Goal: Transaction & Acquisition: Purchase product/service

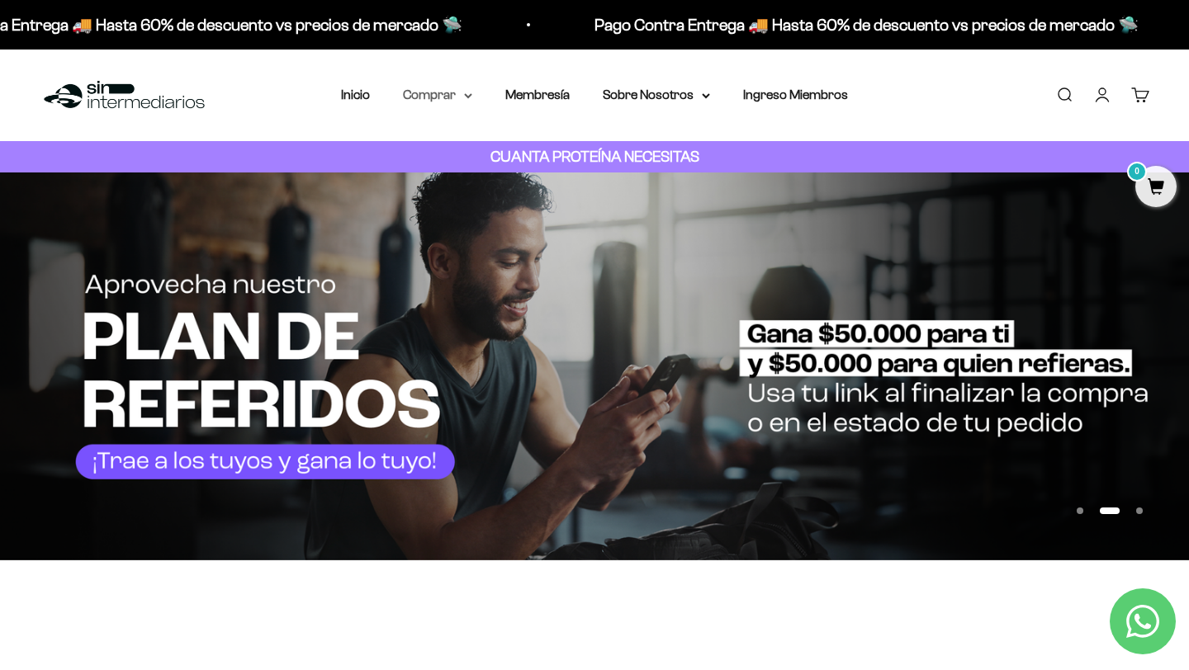
click at [455, 92] on summary "Comprar" at bounding box center [437, 94] width 69 height 21
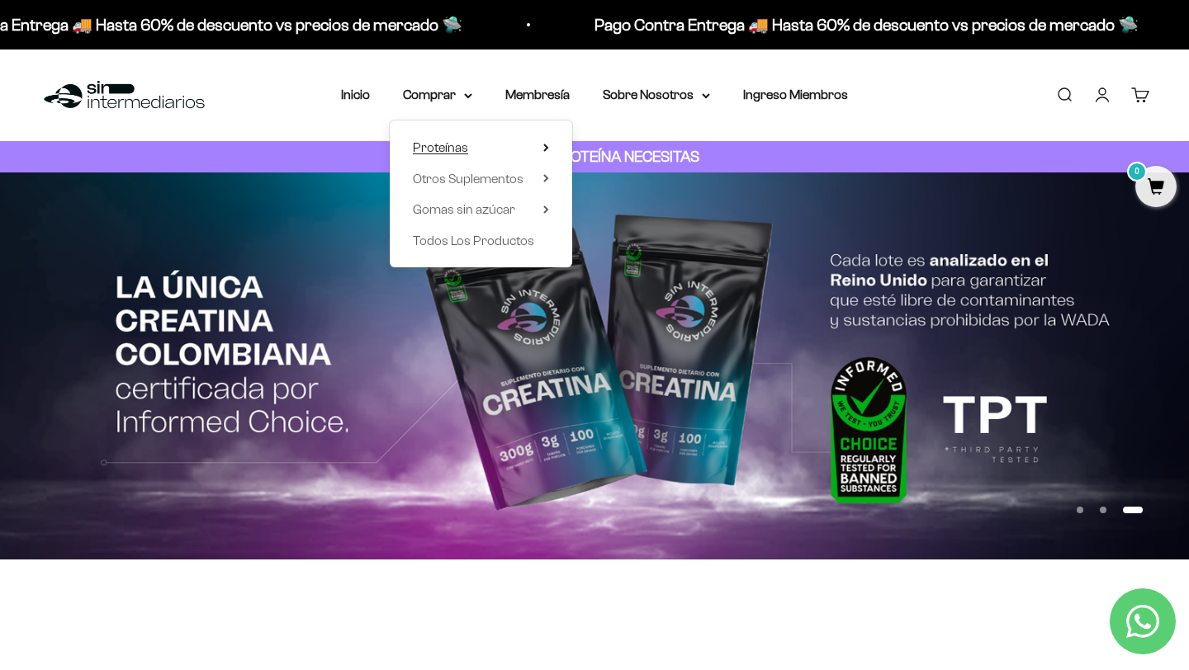
click at [456, 149] on span "Proteínas" at bounding box center [440, 147] width 55 height 14
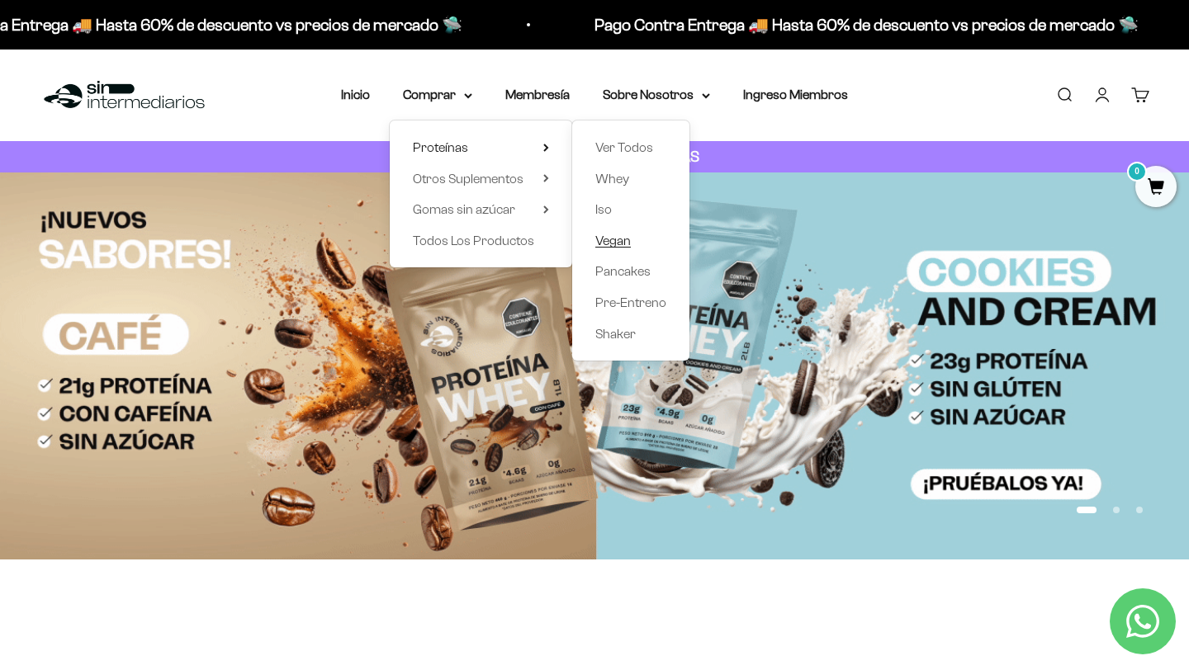
click at [625, 239] on span "Vegan" at bounding box center [613, 241] width 36 height 14
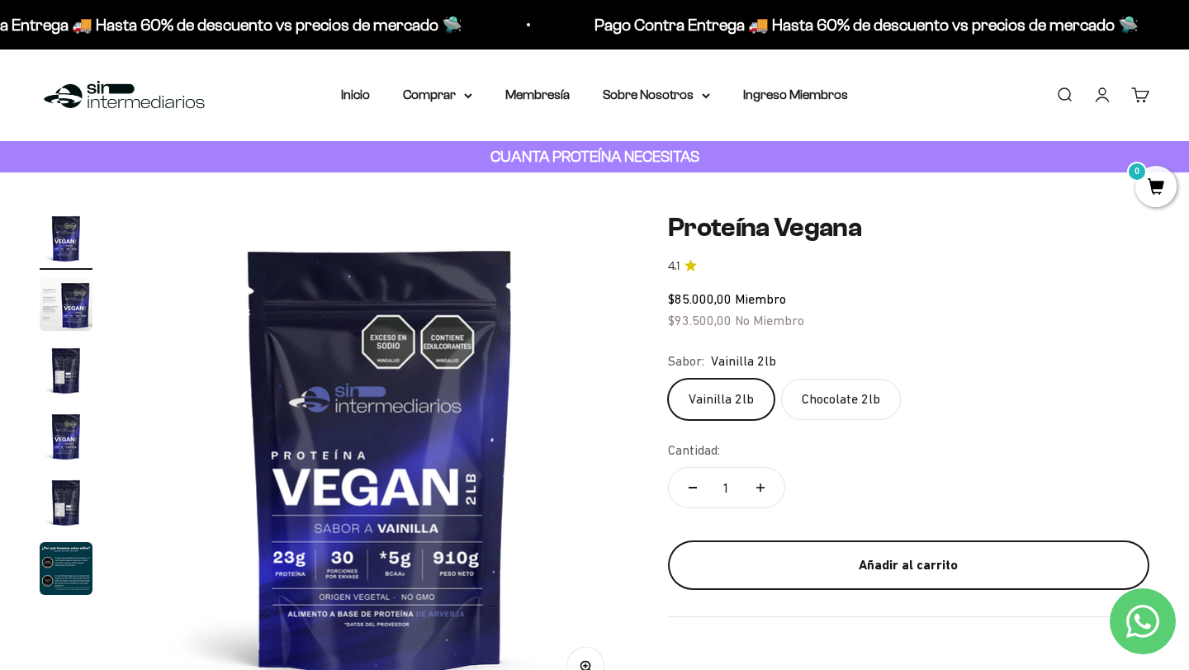
click at [868, 561] on div "Añadir al carrito" at bounding box center [908, 565] width 415 height 21
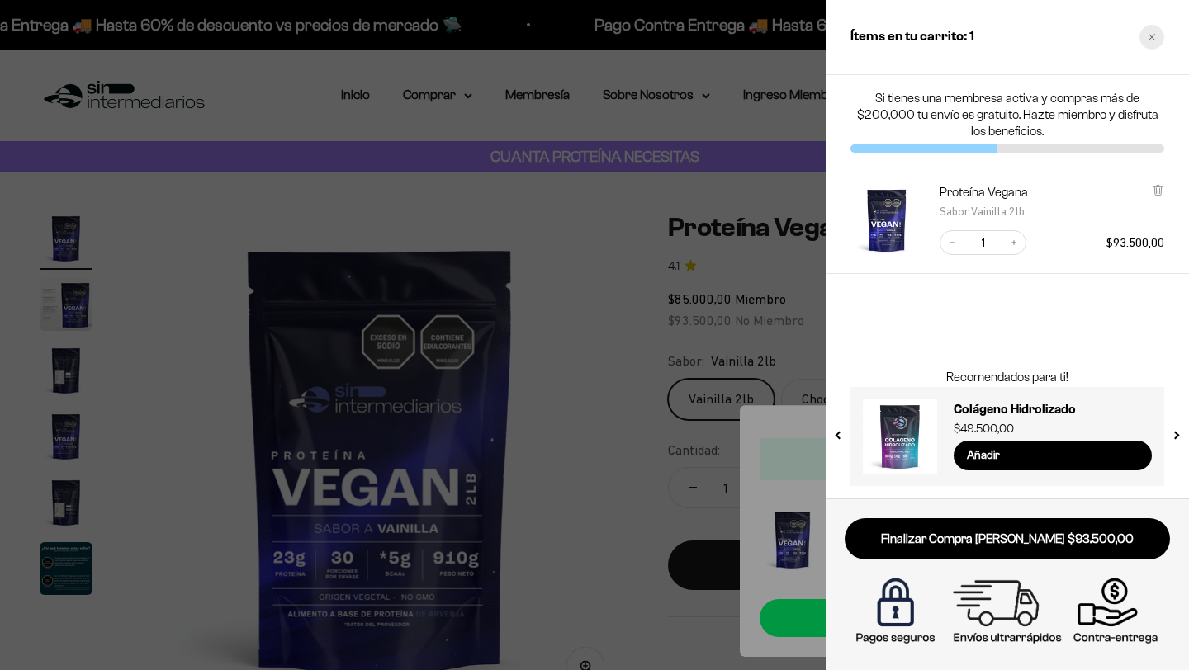
click at [1155, 36] on icon "Close cart" at bounding box center [1152, 37] width 8 height 8
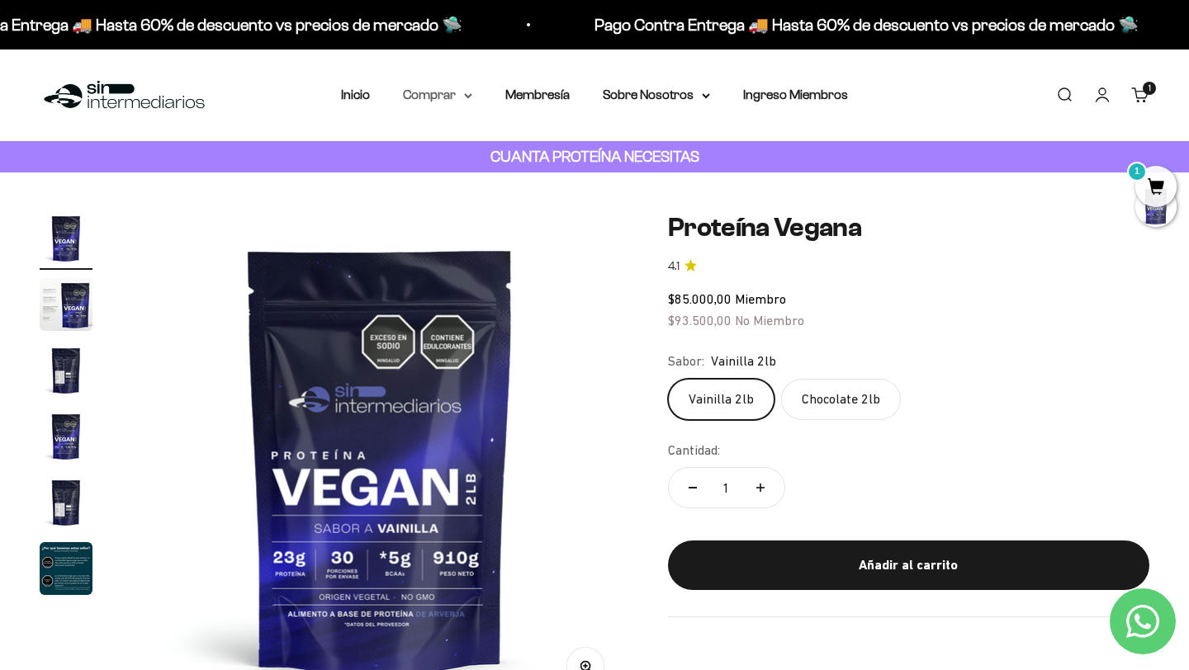
click at [428, 98] on summary "Comprar" at bounding box center [437, 94] width 69 height 21
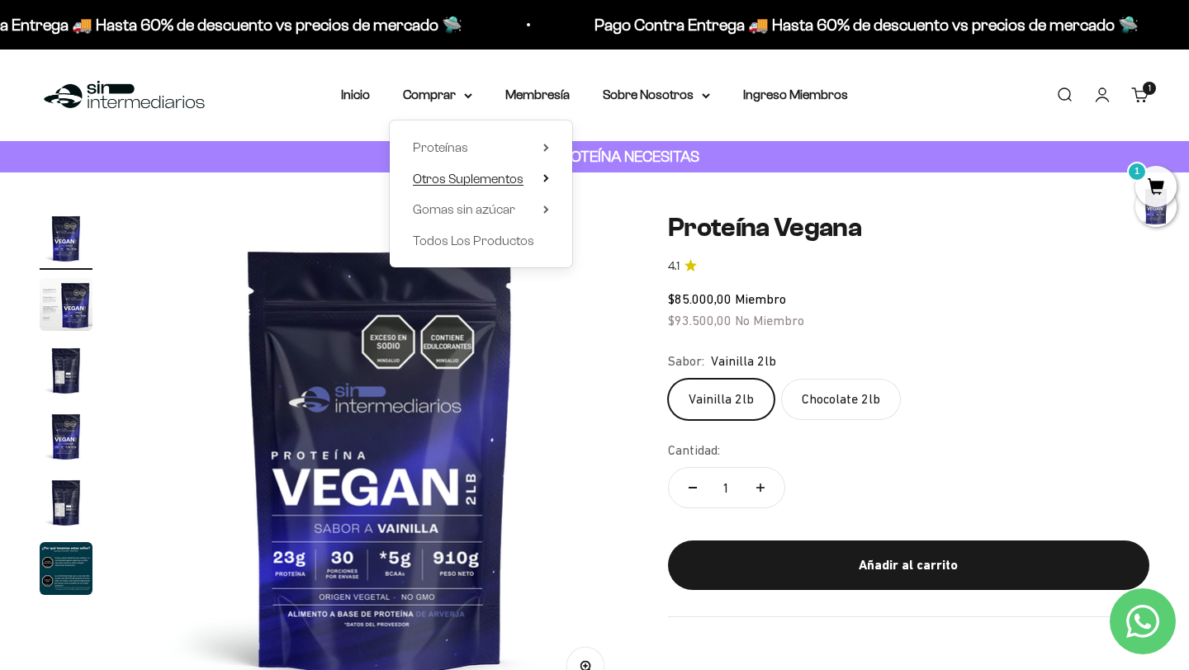
click at [532, 177] on summary "Otros Suplementos" at bounding box center [481, 178] width 136 height 21
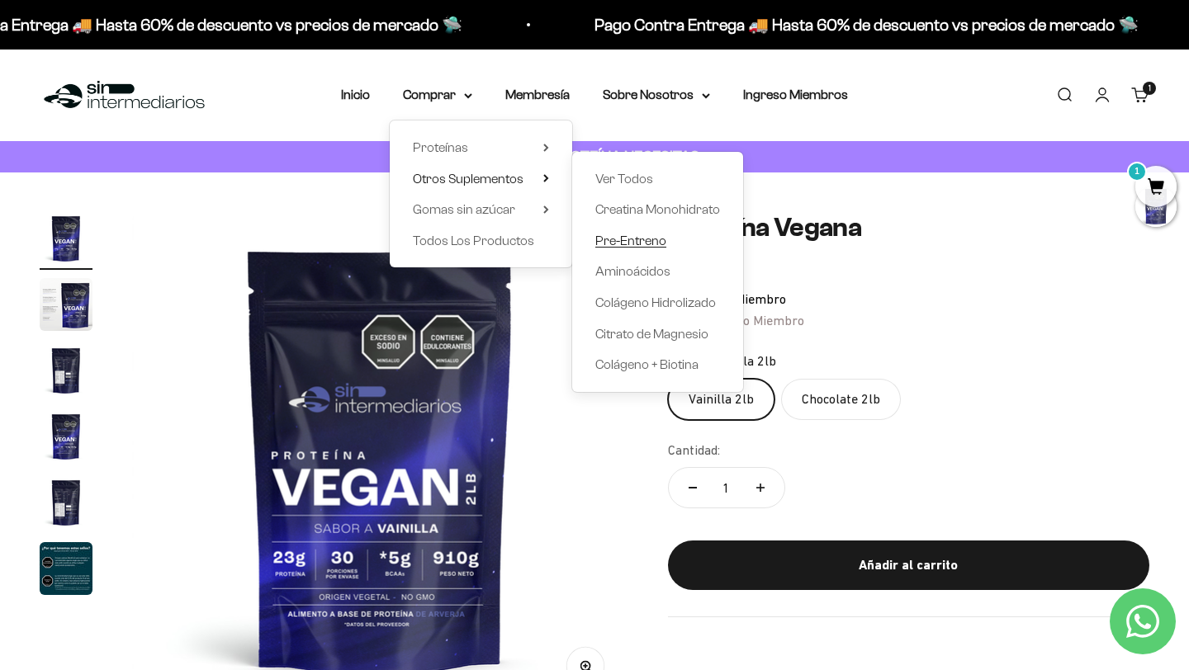
click at [635, 245] on span "Pre-Entreno" at bounding box center [630, 241] width 71 height 14
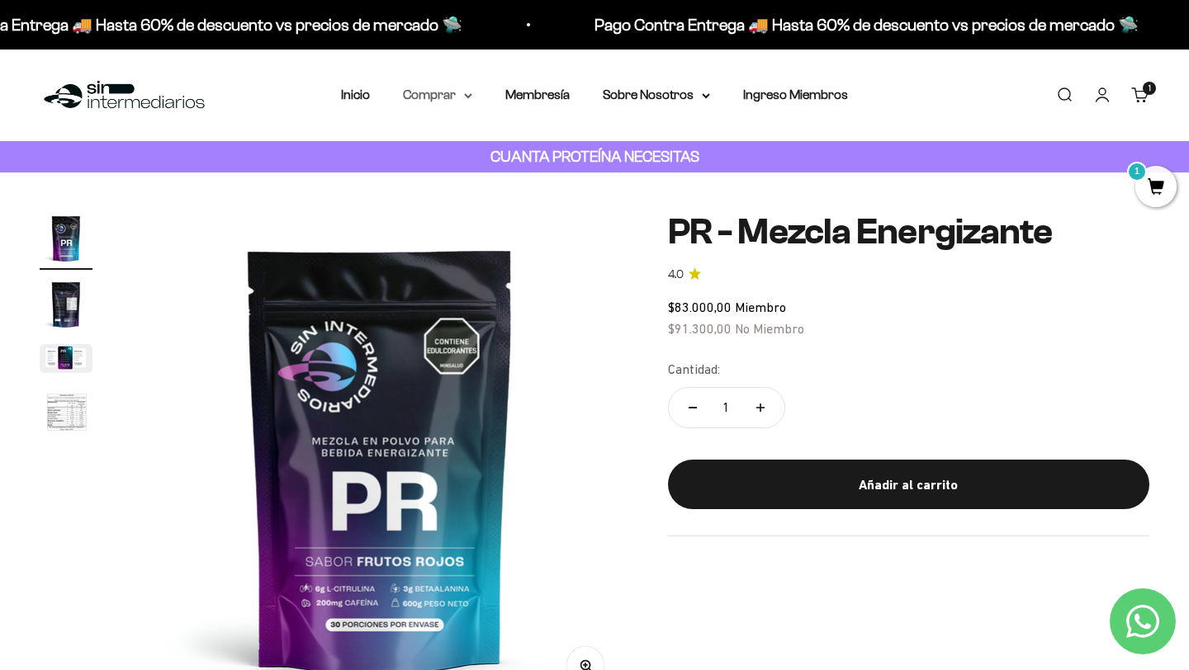
click at [451, 102] on summary "Comprar" at bounding box center [437, 94] width 69 height 21
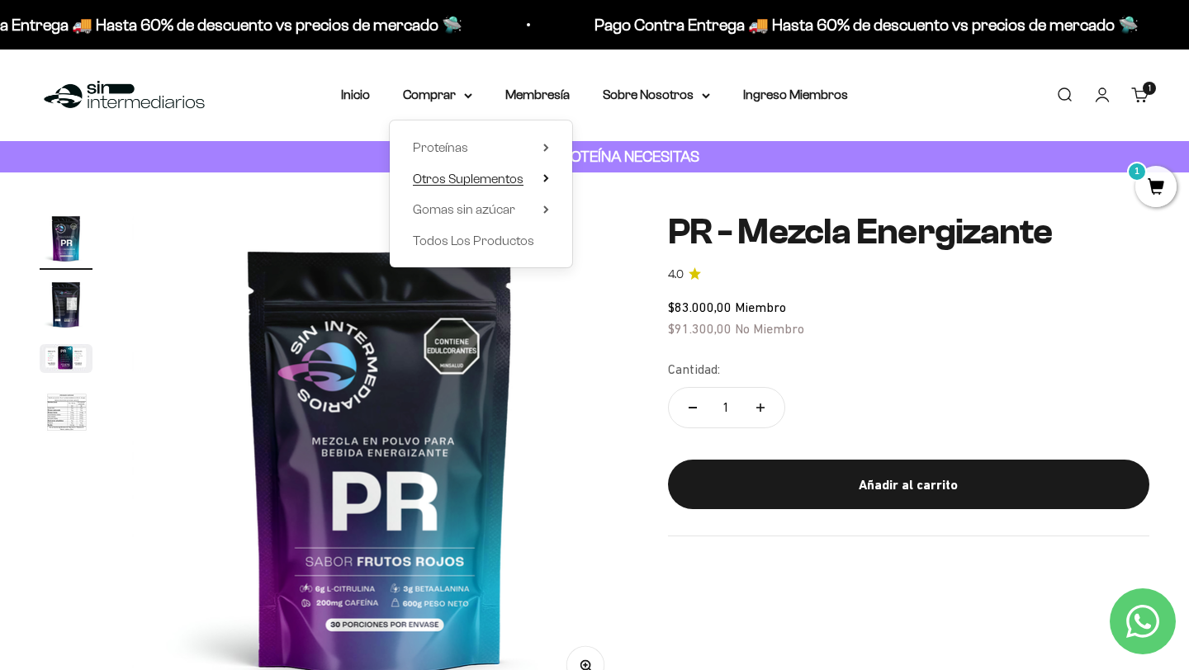
click at [503, 182] on span "Otros Suplementos" at bounding box center [468, 179] width 111 height 14
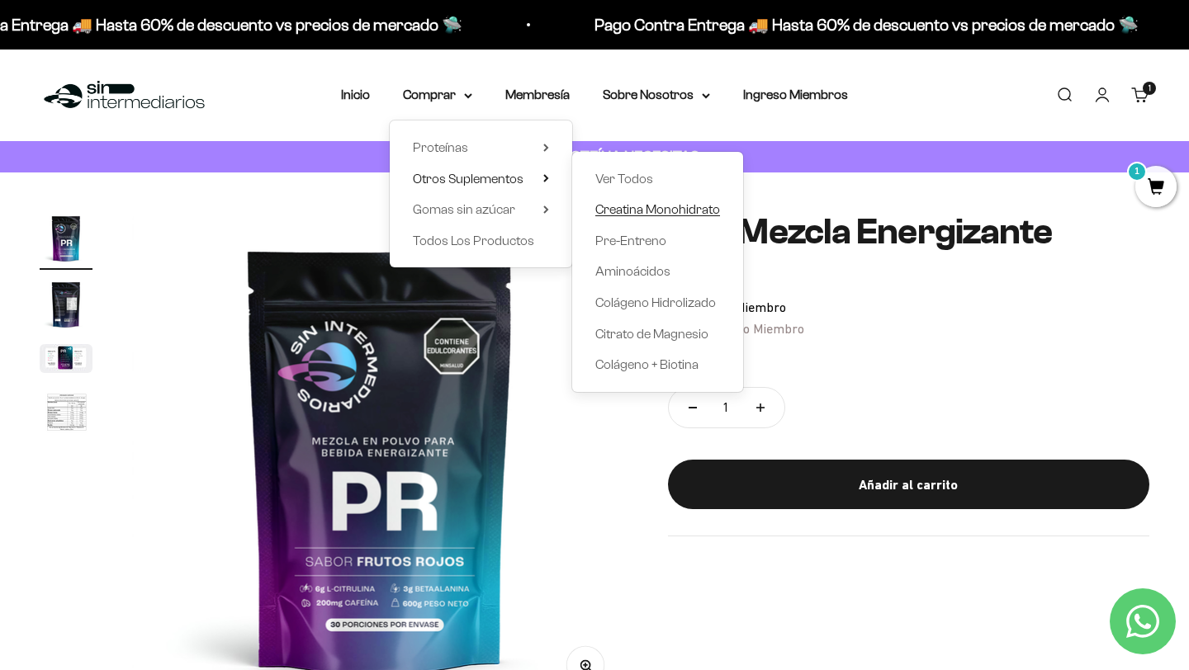
click at [679, 209] on span "Creatina Monohidrato" at bounding box center [657, 209] width 125 height 14
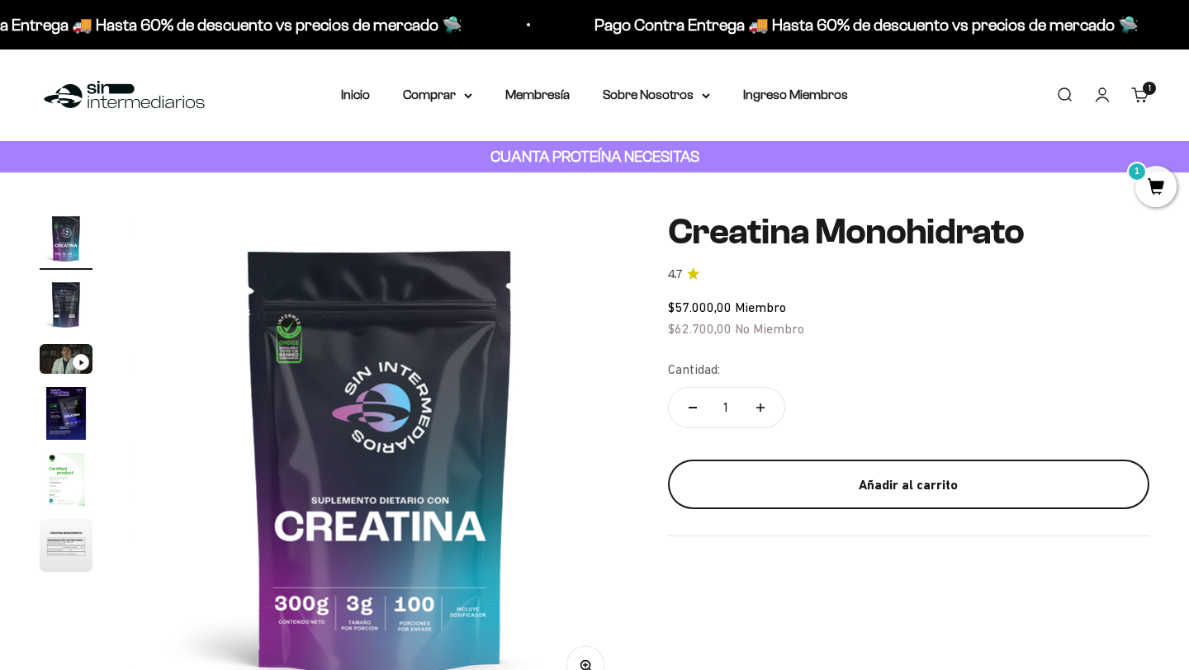
click at [829, 485] on div "Añadir al carrito" at bounding box center [908, 485] width 415 height 21
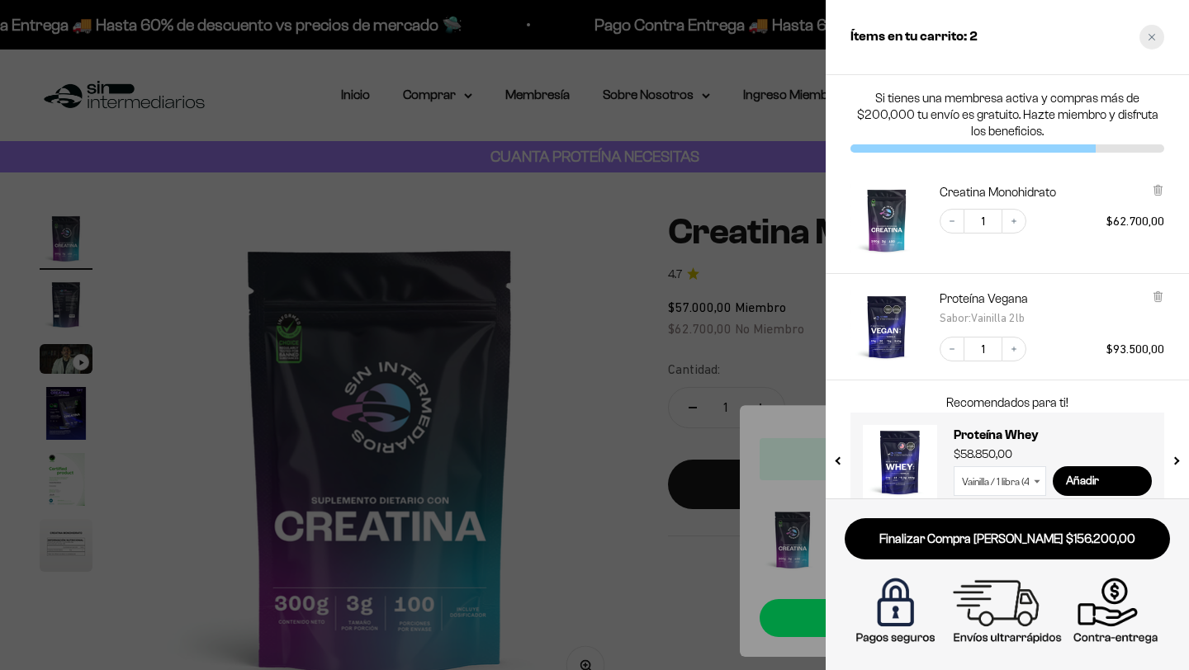
click at [1145, 33] on div "Close cart" at bounding box center [1151, 37] width 25 height 25
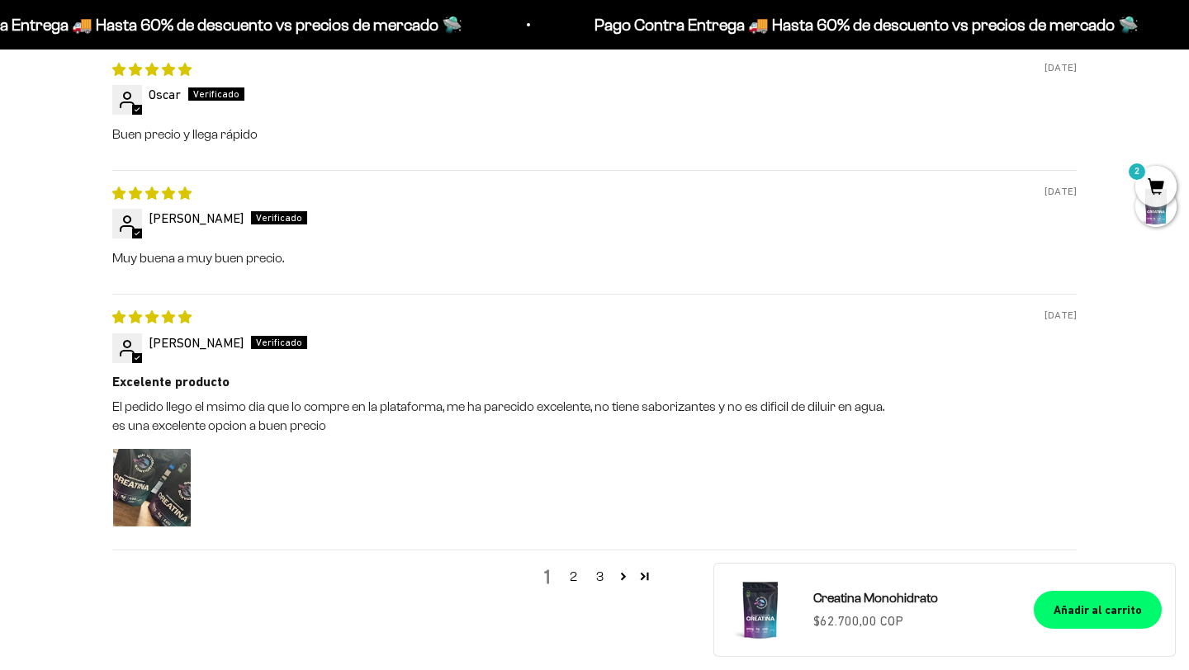
scroll to position [1834, 0]
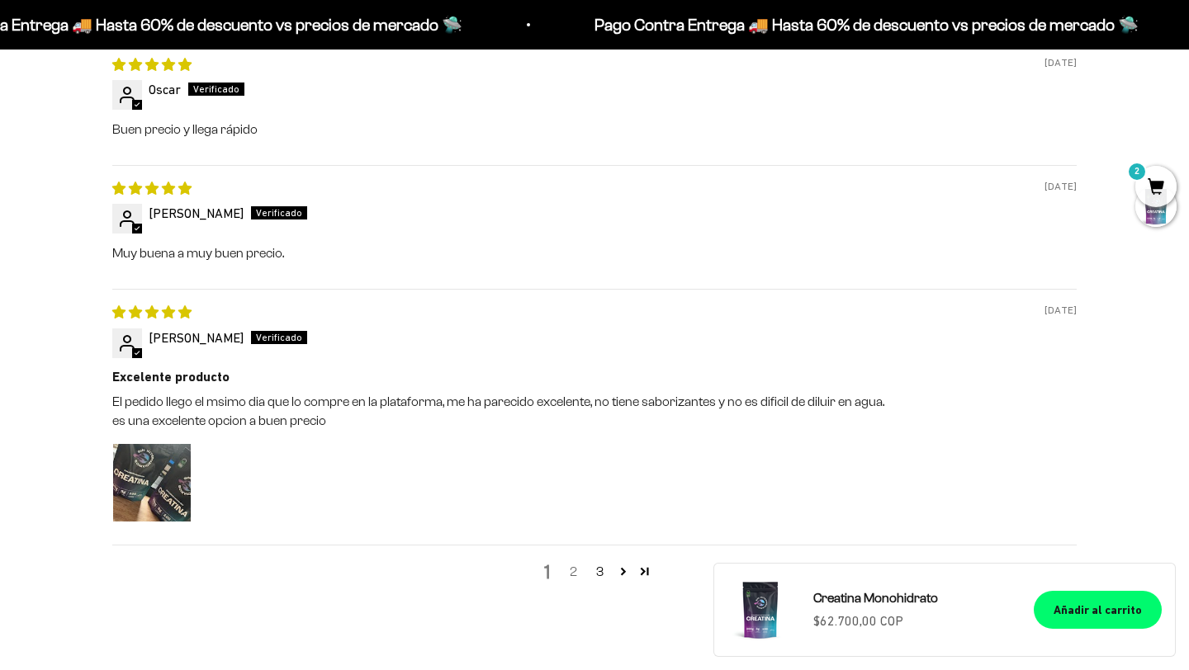
click at [576, 574] on link "2" at bounding box center [573, 572] width 26 height 20
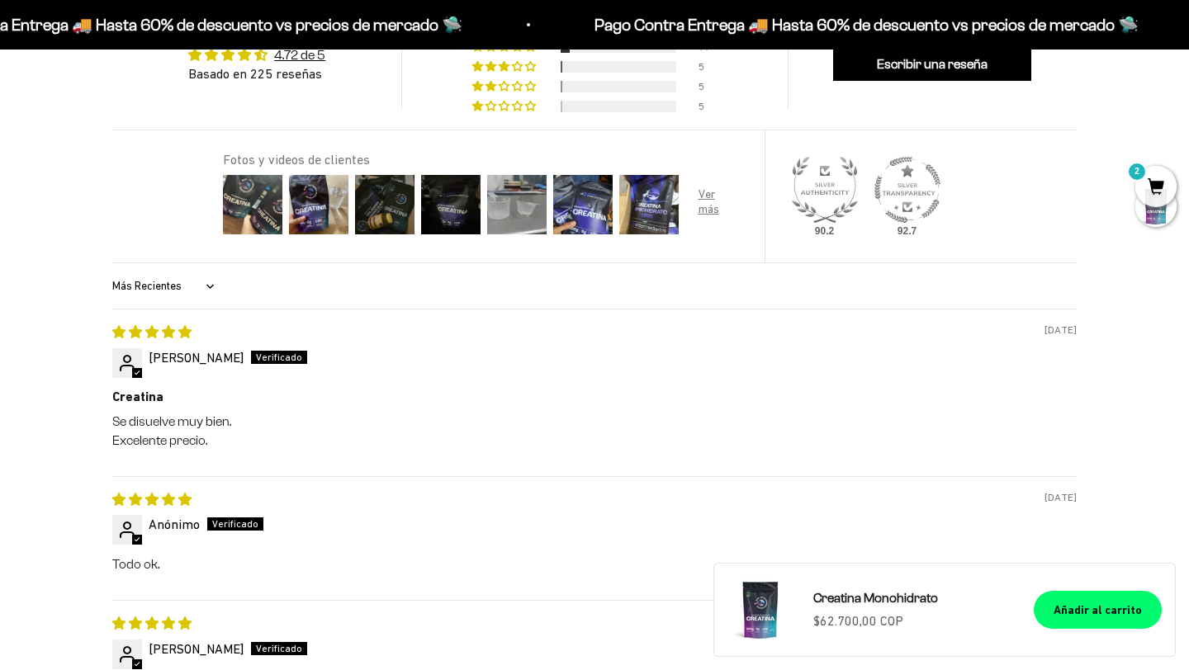
scroll to position [1298, 0]
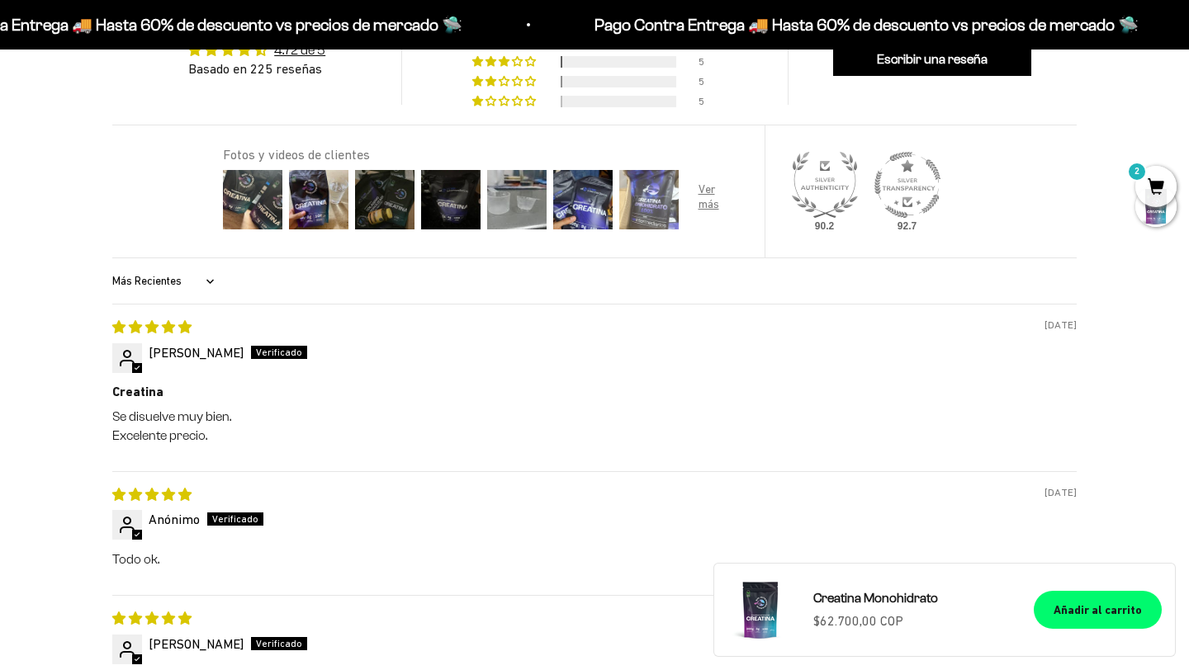
click at [632, 214] on img at bounding box center [649, 200] width 66 height 66
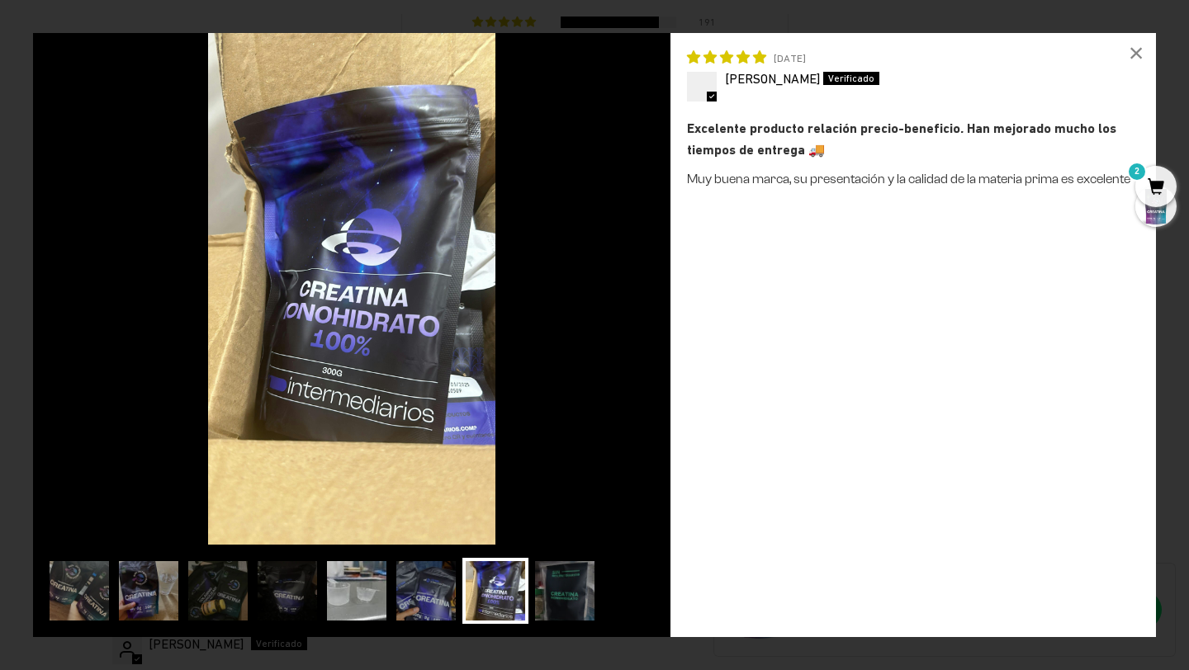
click at [356, 580] on img at bounding box center [357, 591] width 66 height 66
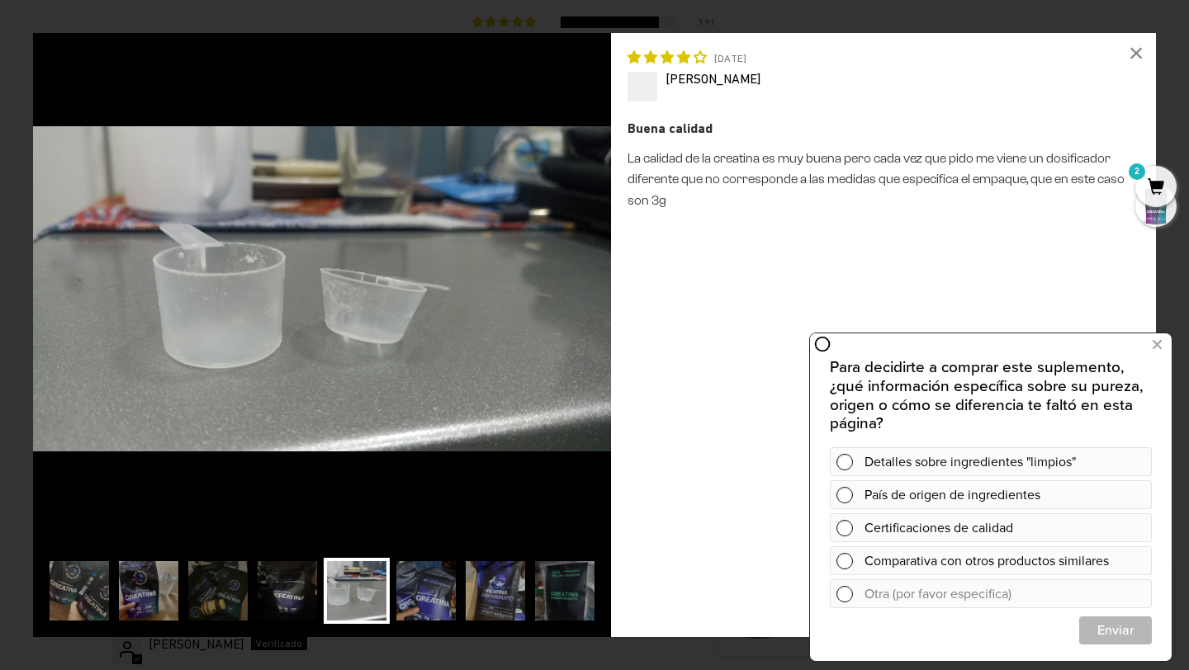
click at [305, 590] on img at bounding box center [287, 591] width 66 height 66
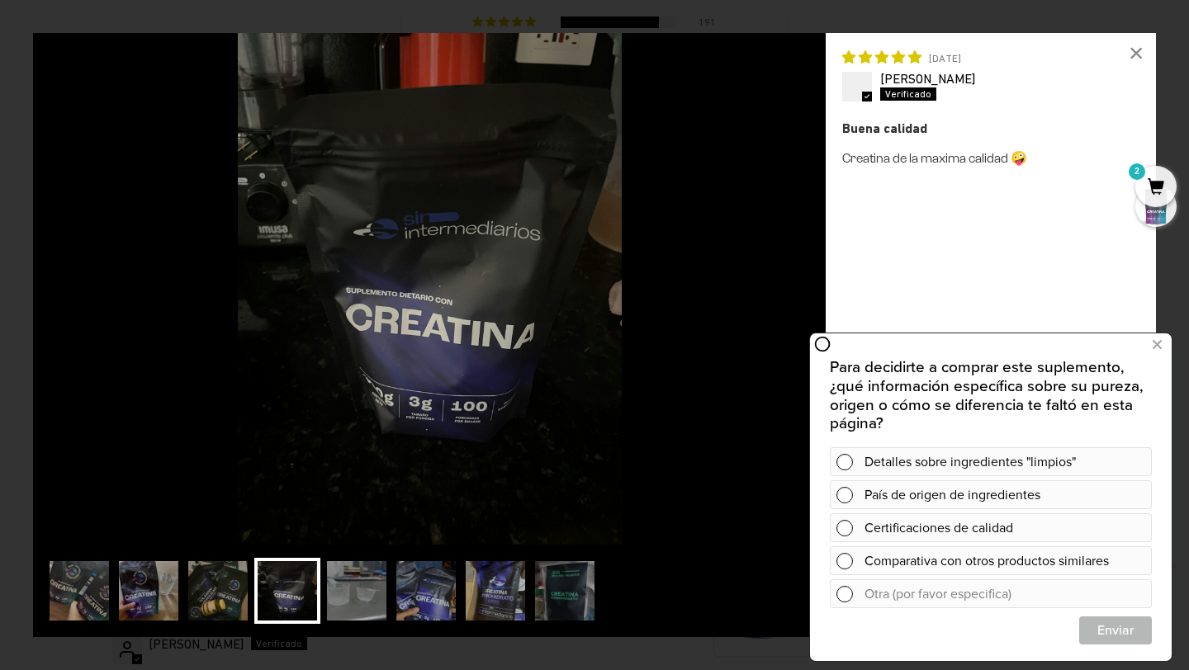
click at [249, 602] on img at bounding box center [218, 591] width 66 height 66
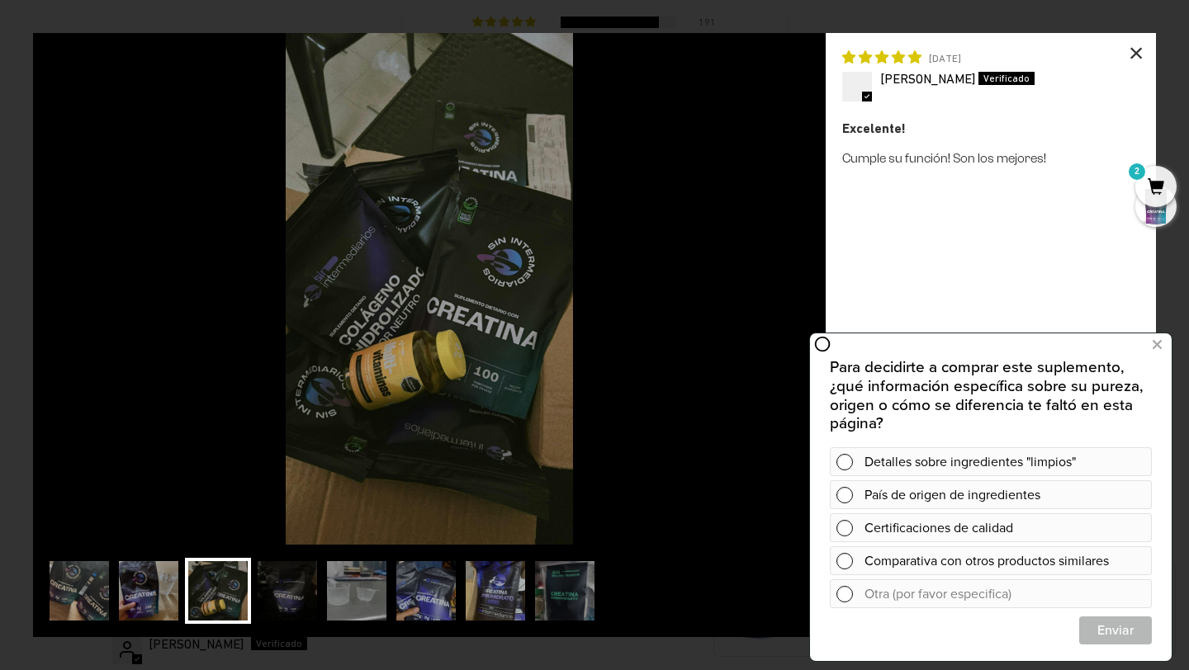
click at [1144, 59] on div "×" at bounding box center [1136, 53] width 40 height 40
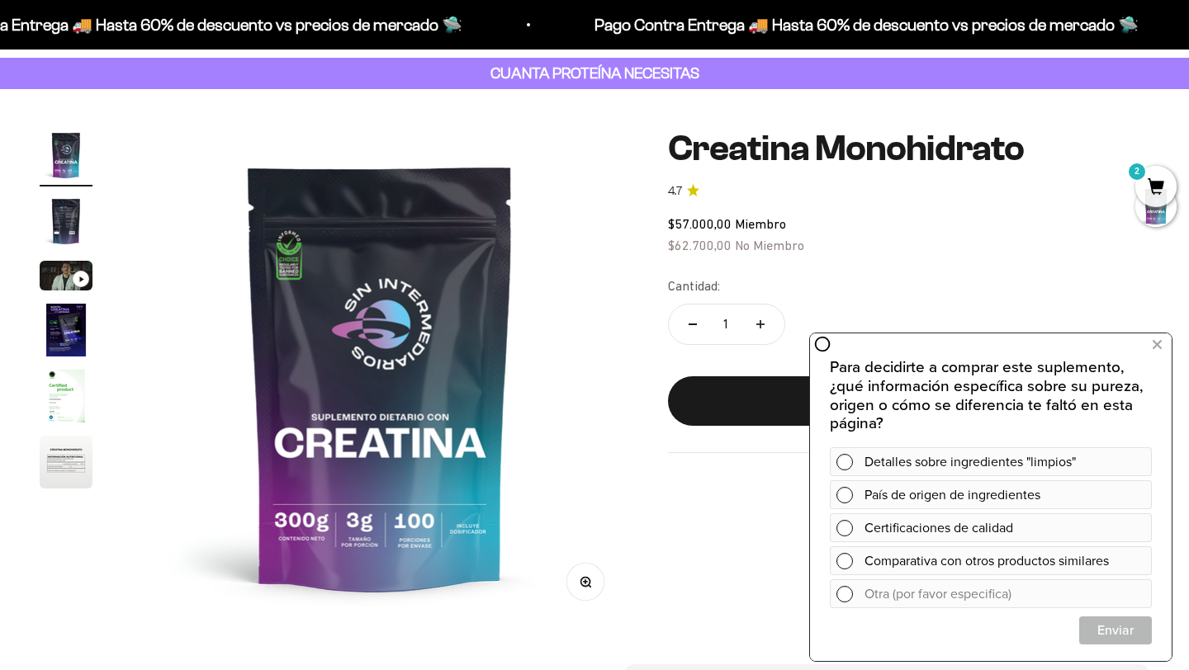
scroll to position [0, 0]
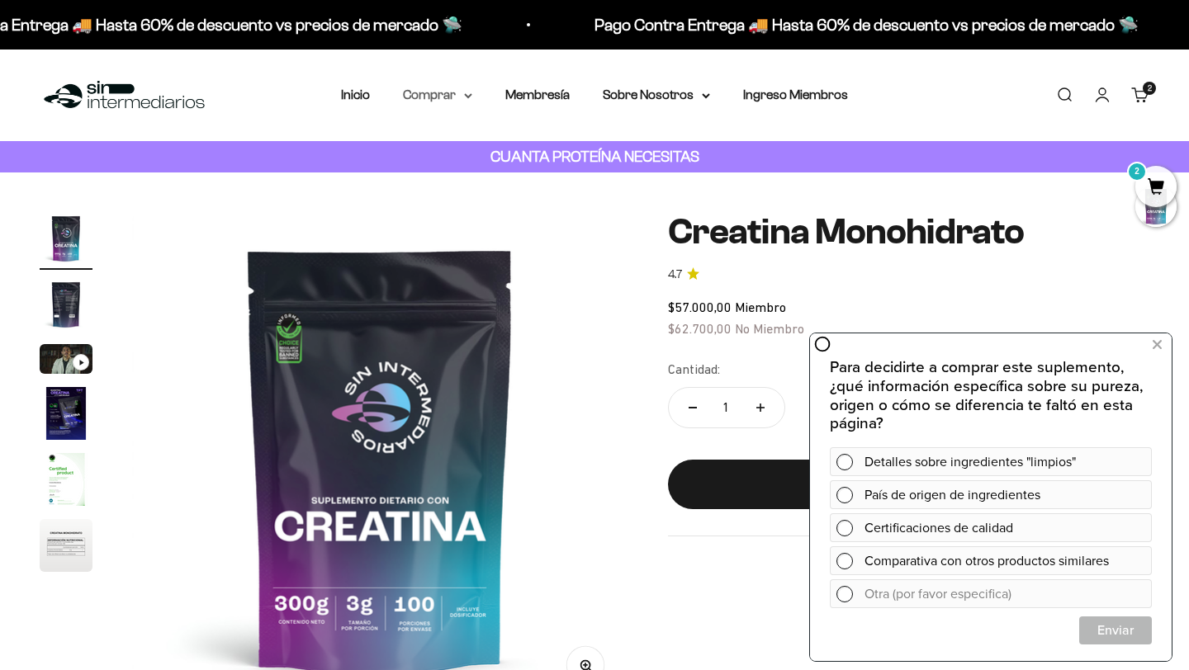
click at [457, 92] on summary "Comprar" at bounding box center [437, 94] width 69 height 21
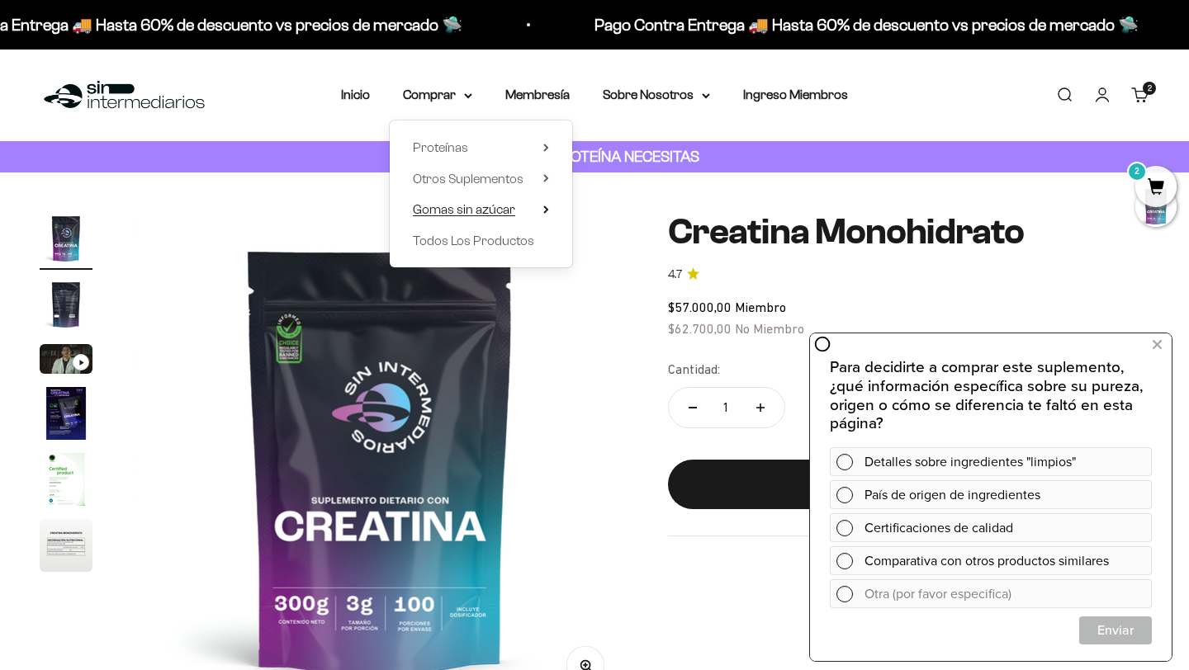
click at [449, 209] on span "Gomas sin azúcar" at bounding box center [464, 209] width 102 height 14
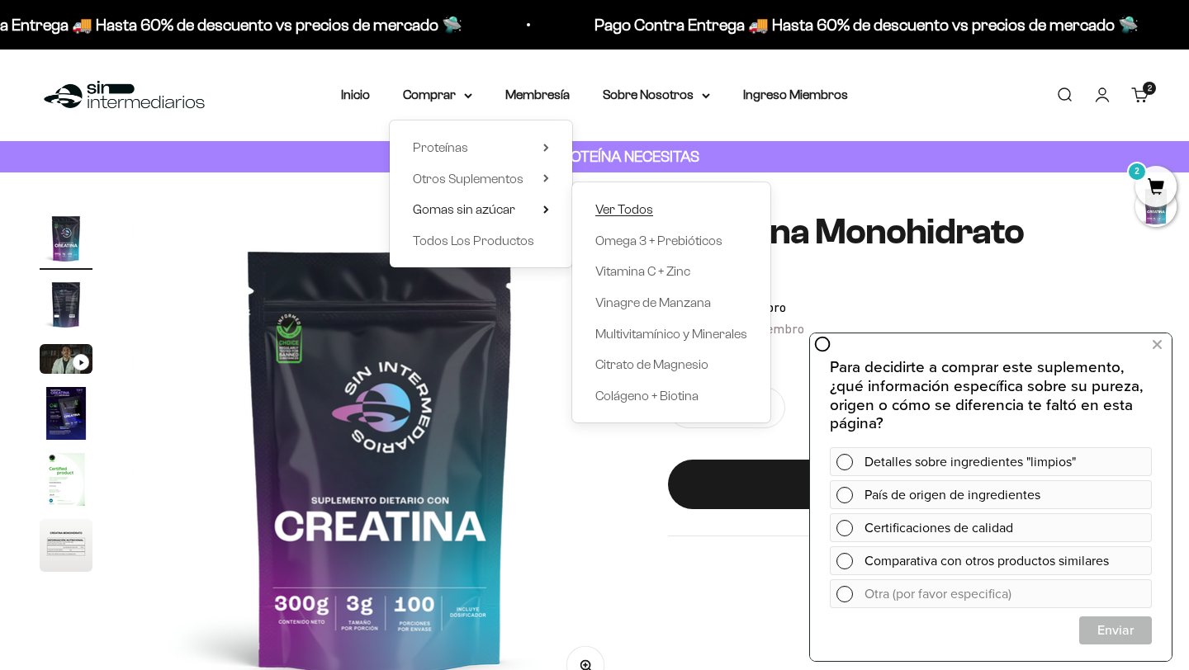
click at [671, 214] on link "Ver Todos" at bounding box center [671, 209] width 152 height 21
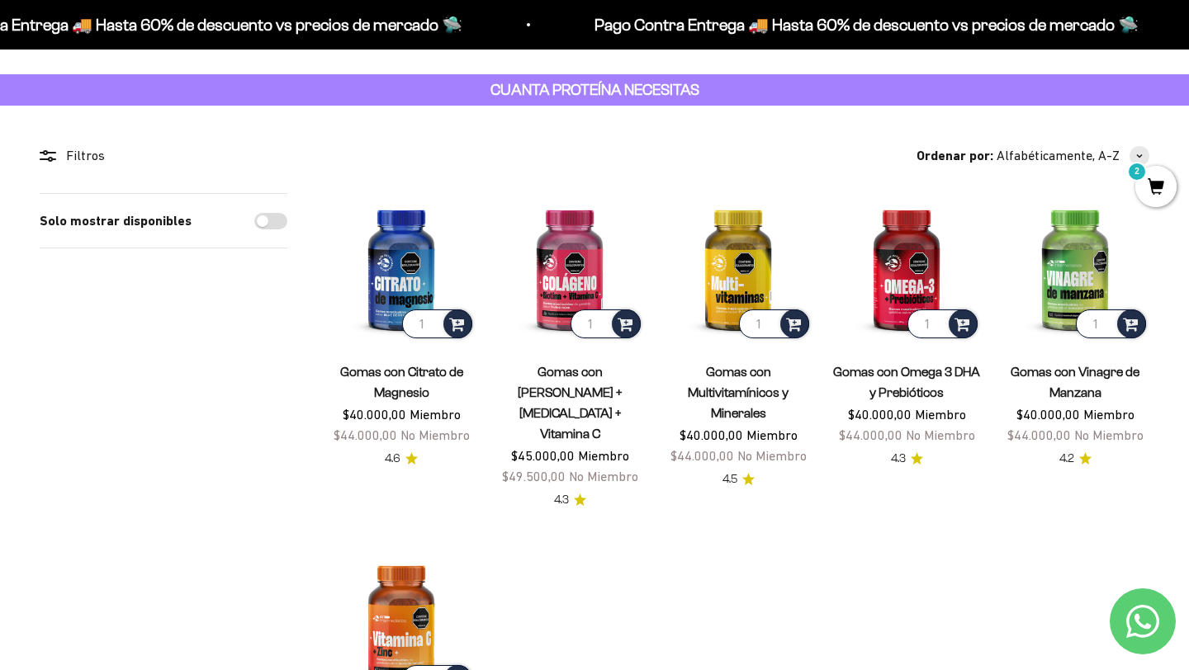
scroll to position [57, 0]
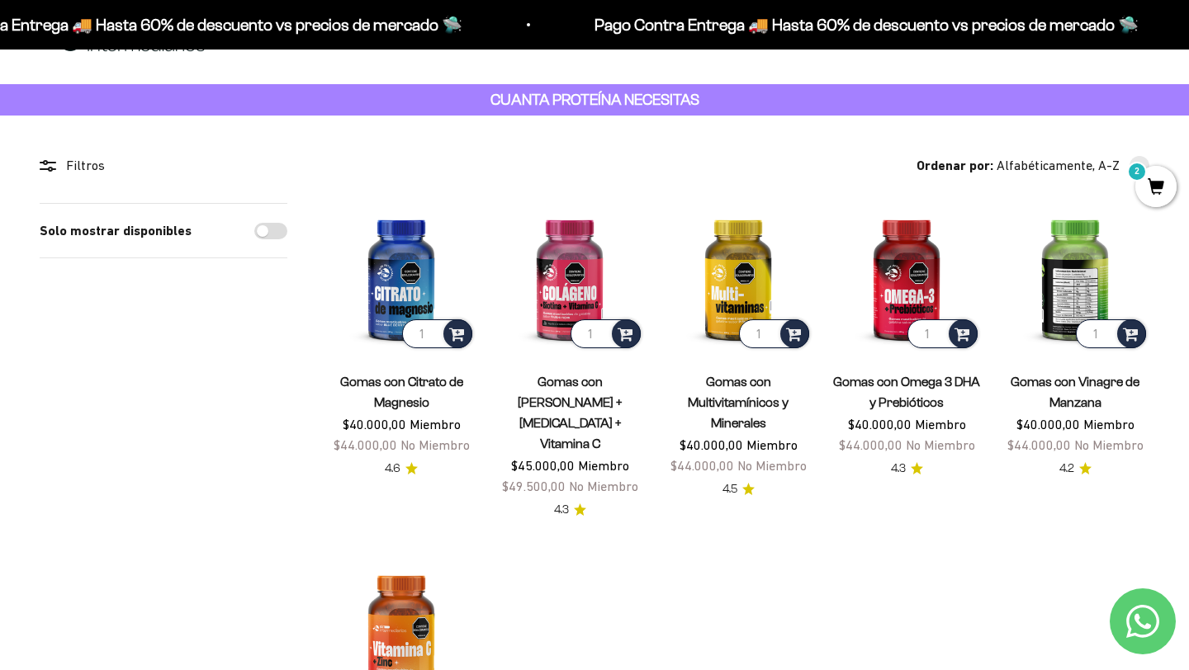
click at [1082, 314] on img at bounding box center [1075, 277] width 149 height 149
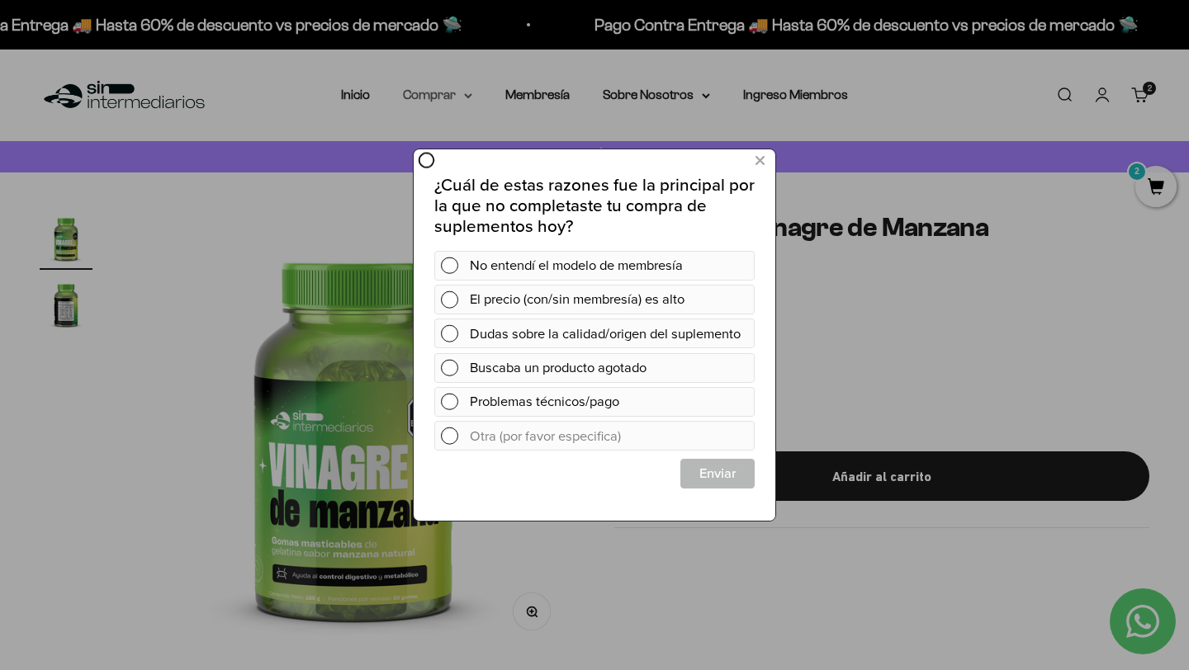
click at [445, 88] on div at bounding box center [594, 335] width 1189 height 670
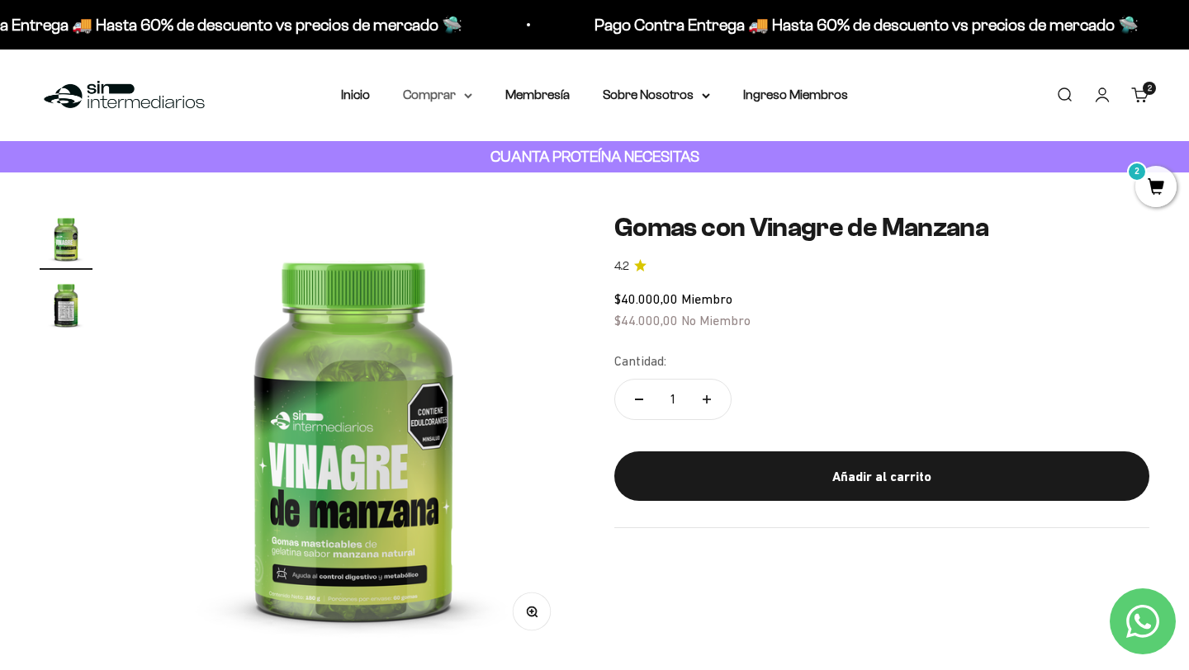
click at [447, 93] on summary "Comprar" at bounding box center [437, 94] width 69 height 21
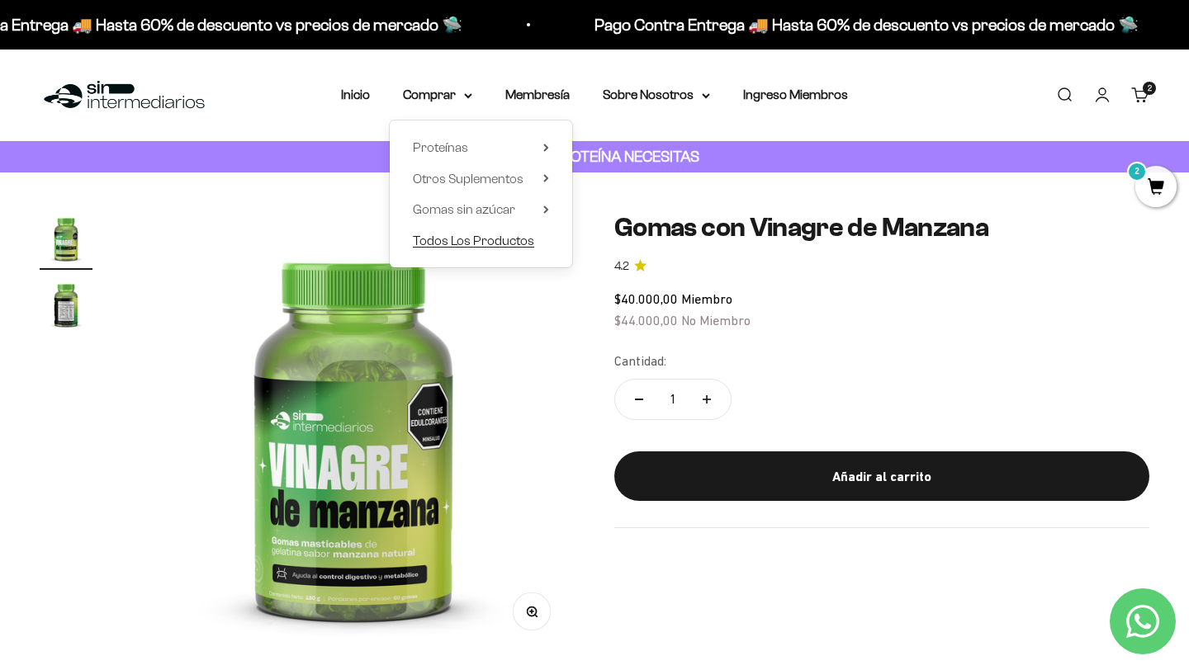
click at [461, 239] on span "Todos Los Productos" at bounding box center [473, 241] width 121 height 14
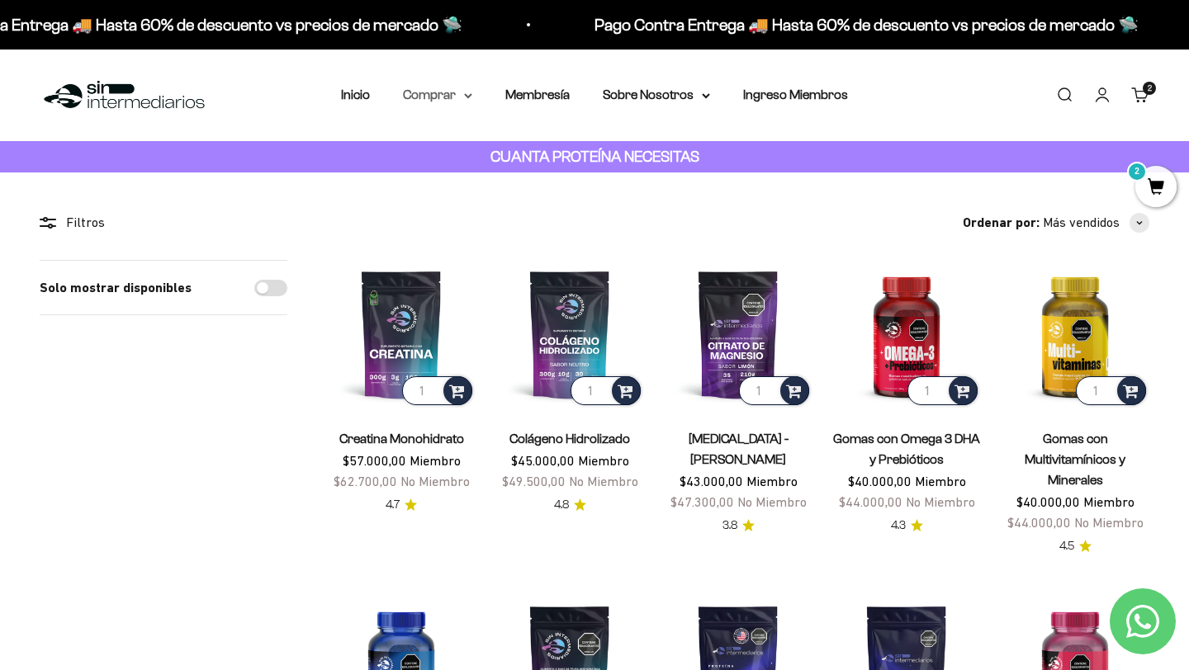
click at [462, 96] on summary "Comprar" at bounding box center [437, 94] width 69 height 21
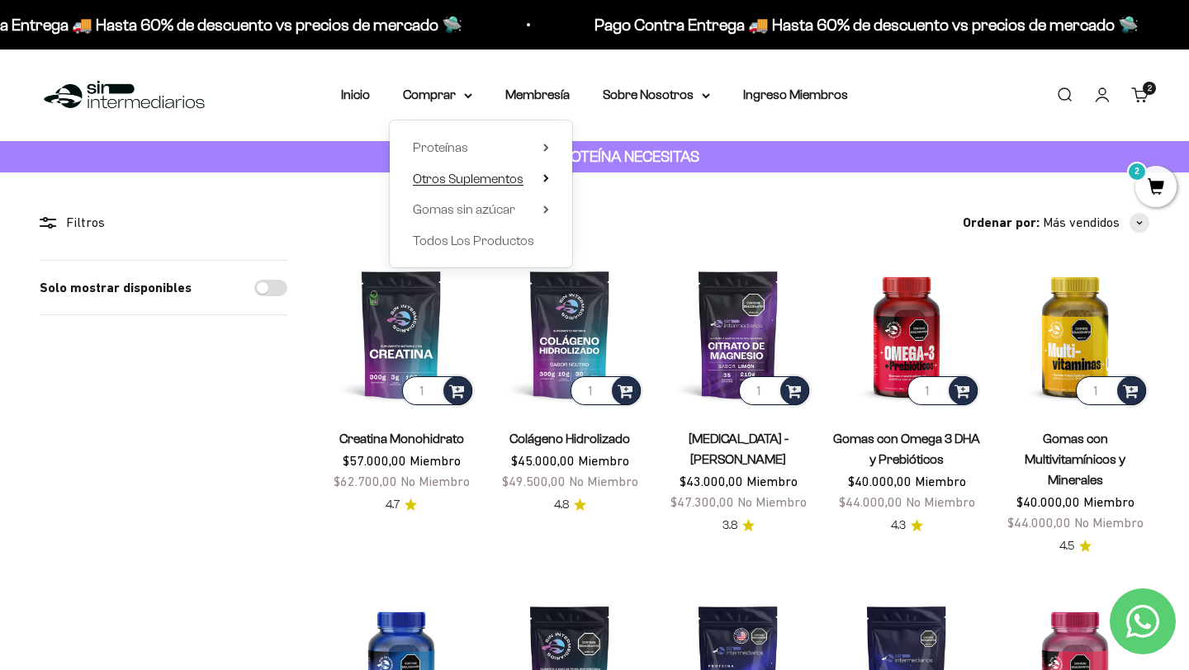
click at [504, 186] on span "Otros Suplementos" at bounding box center [468, 178] width 111 height 21
click at [496, 211] on span "Gomas sin azúcar" at bounding box center [464, 209] width 102 height 14
click at [476, 152] on summary "Proteínas" at bounding box center [481, 147] width 136 height 21
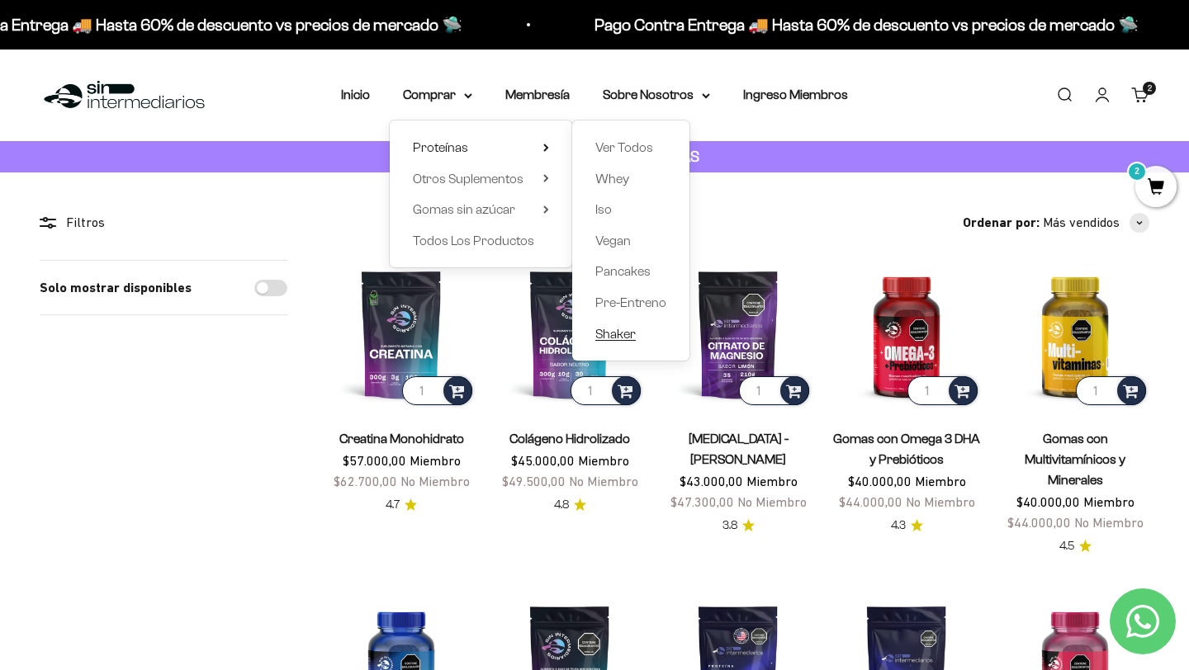
click at [618, 336] on span "Shaker" at bounding box center [615, 334] width 40 height 14
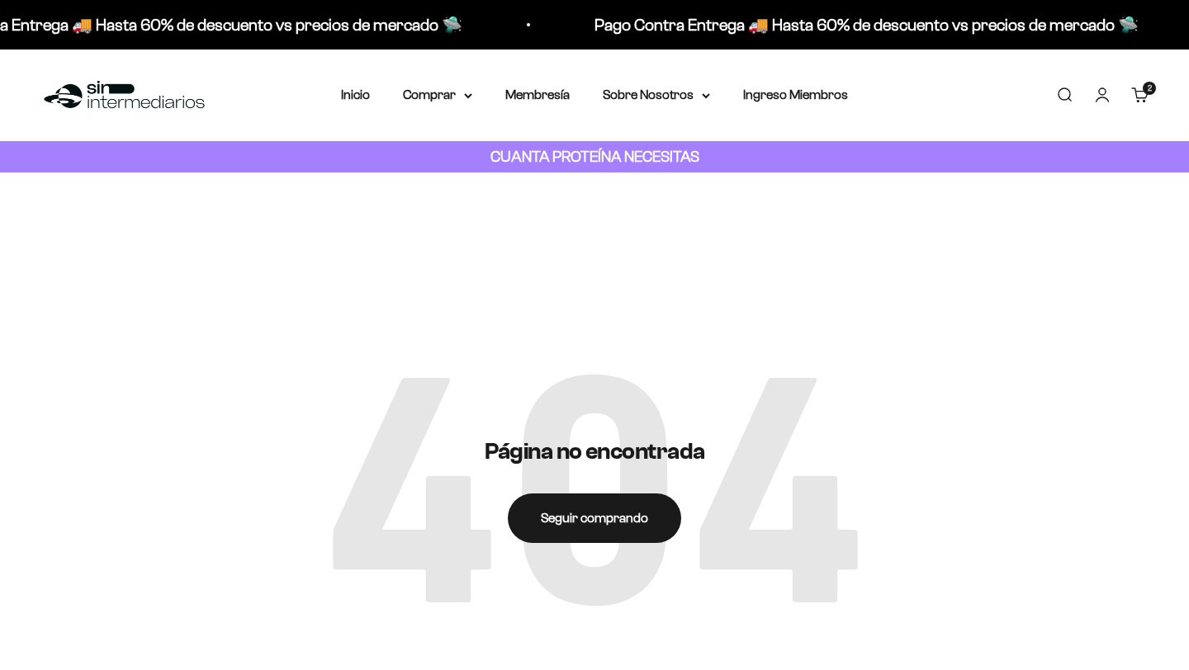
click at [1148, 99] on link "Carrito 2 artículos 2" at bounding box center [1140, 95] width 18 height 18
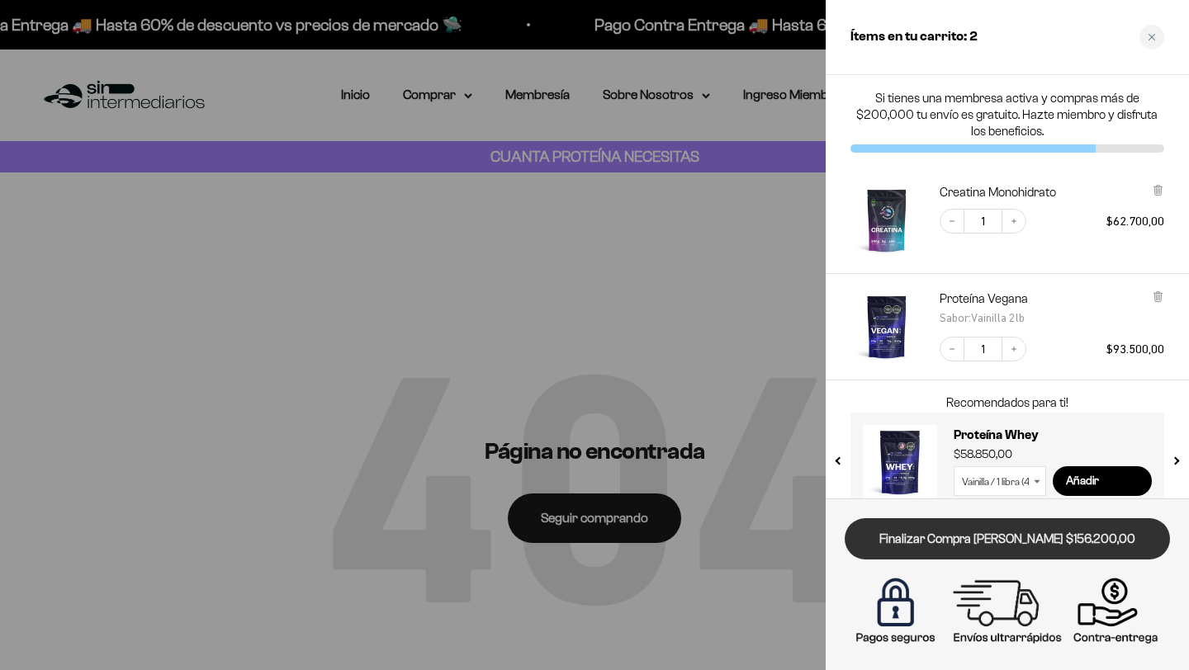
click at [1020, 529] on link "Finalizar Compra [PERSON_NAME] $156.200,00" at bounding box center [1007, 540] width 325 height 42
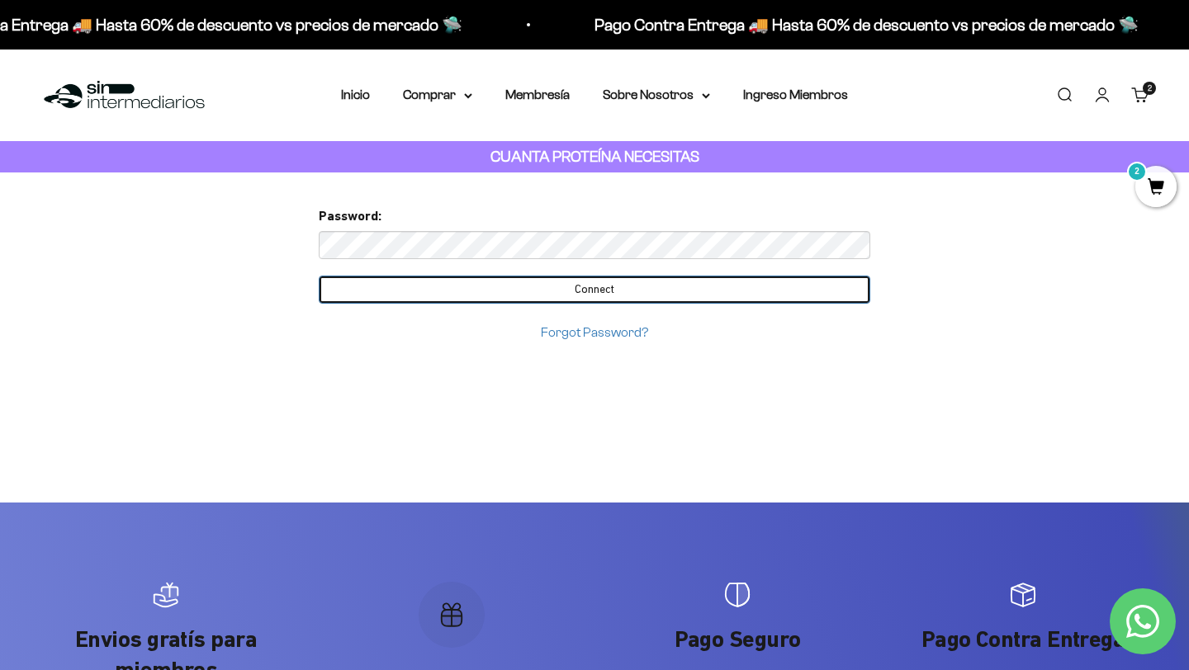
click at [659, 293] on input "Connect" at bounding box center [595, 290] width 552 height 28
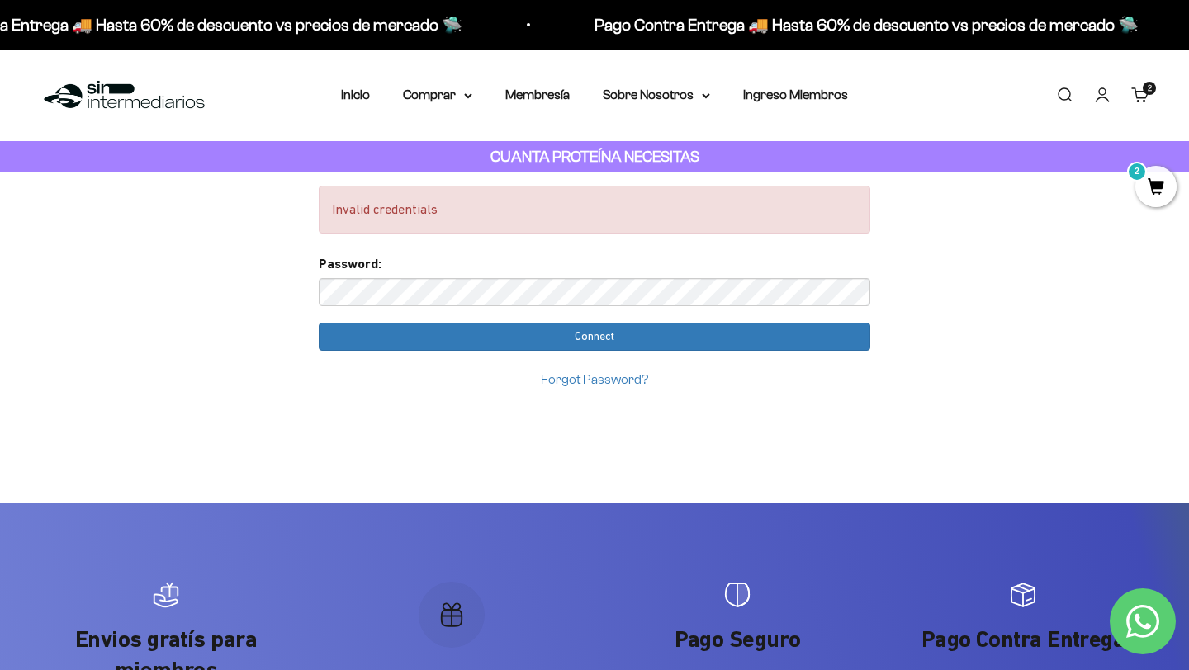
click at [1109, 97] on link "Iniciar sesión" at bounding box center [1102, 95] width 18 height 18
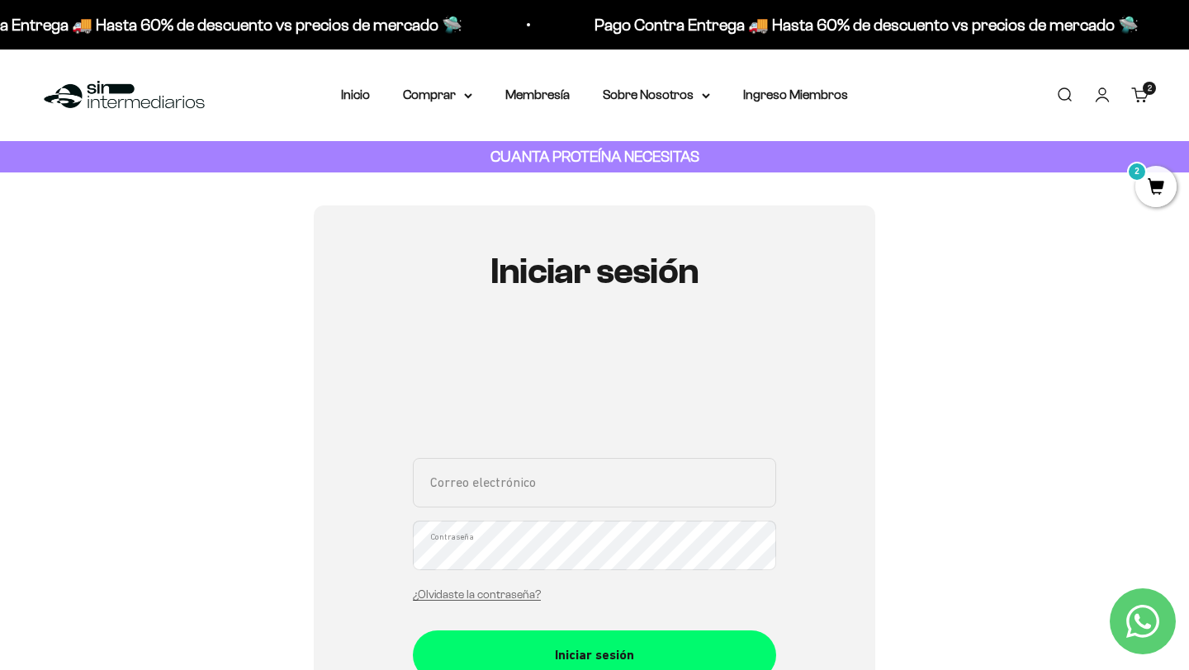
click at [604, 445] on div "Correo electrónico Contraseña ¿Olvidaste la contraseña? Iniciar sesión Crea cue…" at bounding box center [594, 564] width 363 height 465
click at [559, 477] on input "Correo electrónico" at bounding box center [594, 483] width 363 height 50
type input "[EMAIL_ADDRESS][DOMAIN_NAME]"
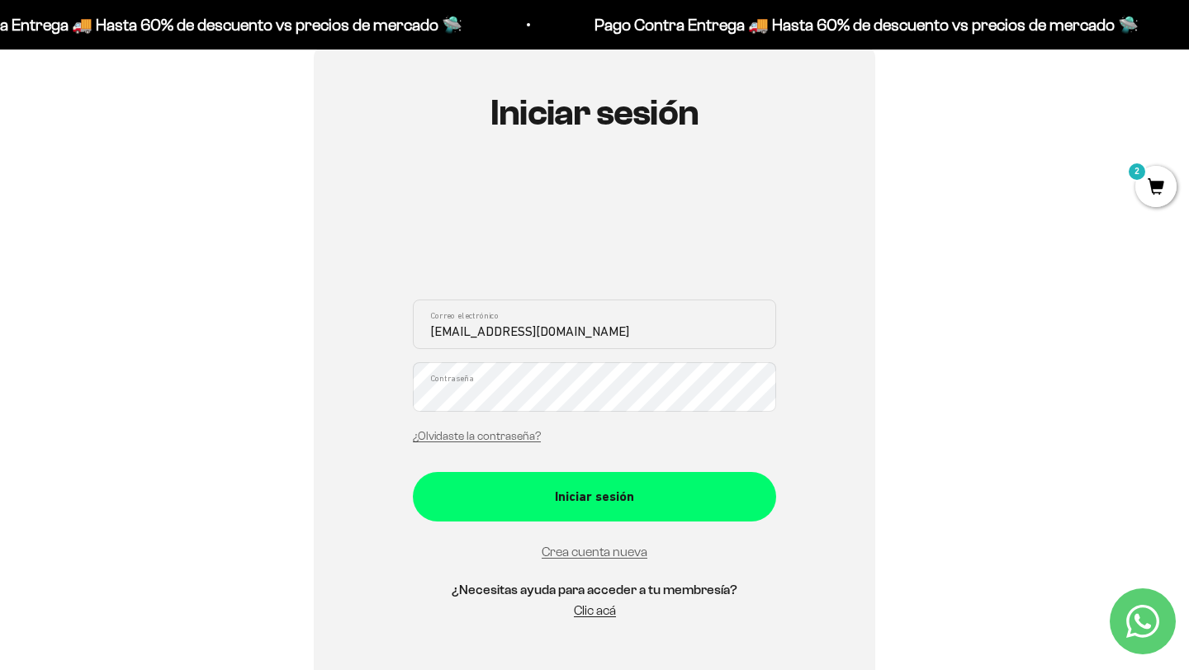
scroll to position [169, 0]
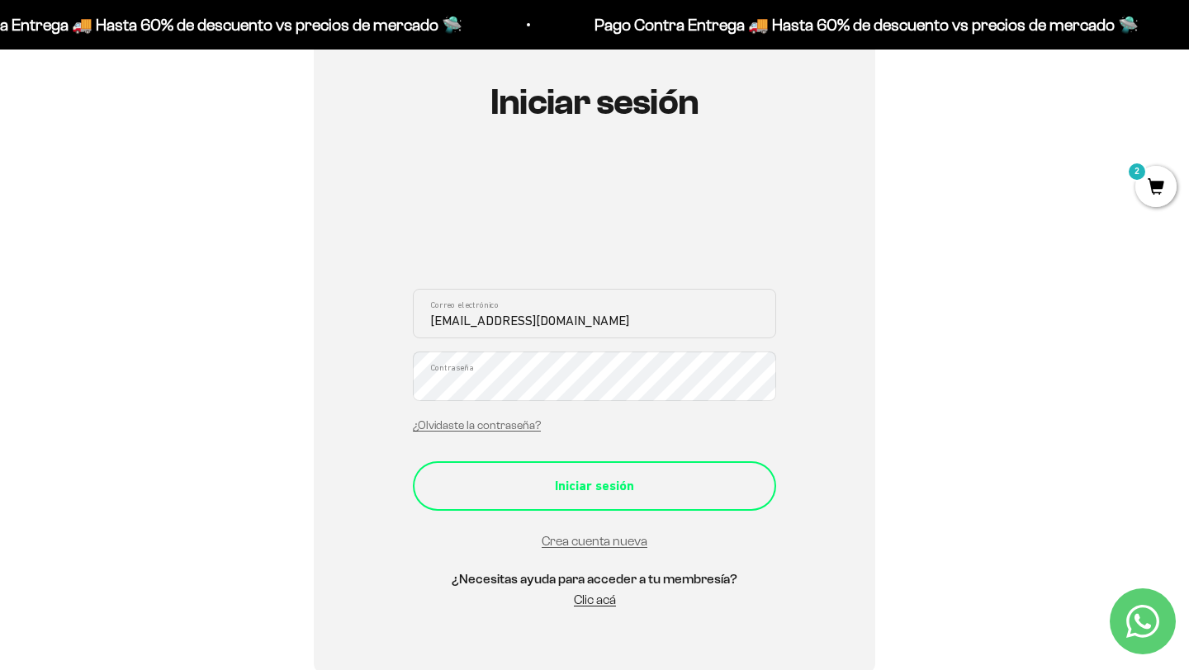
click at [675, 499] on button "Iniciar sesión" at bounding box center [594, 487] width 363 height 50
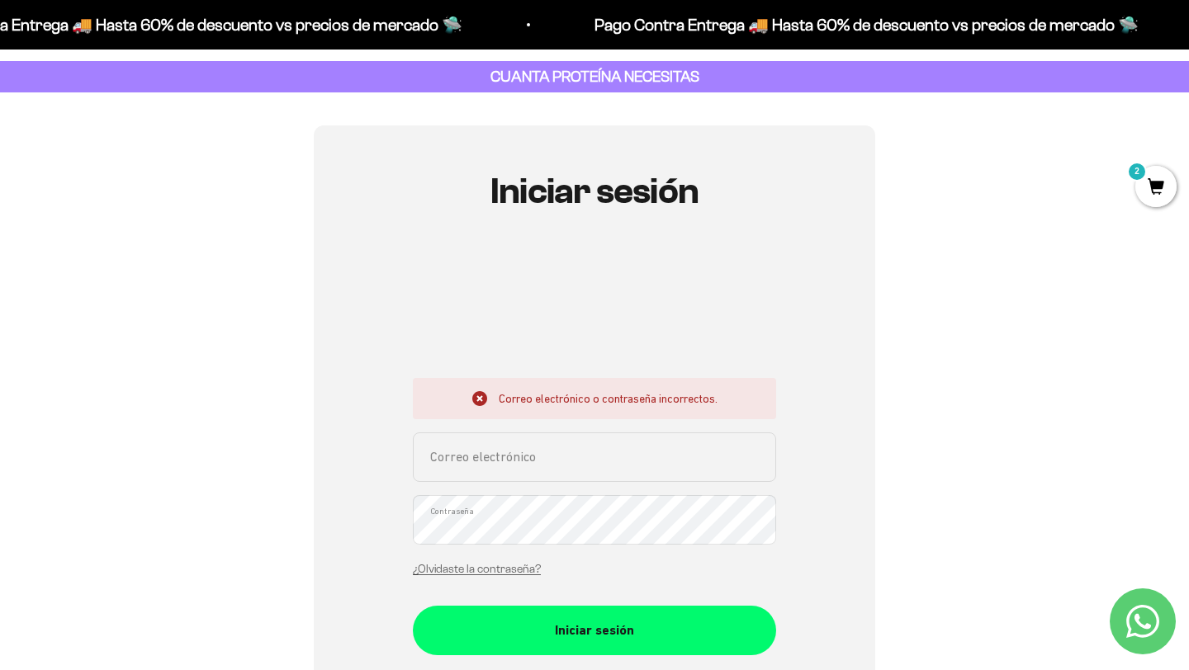
scroll to position [83, 0]
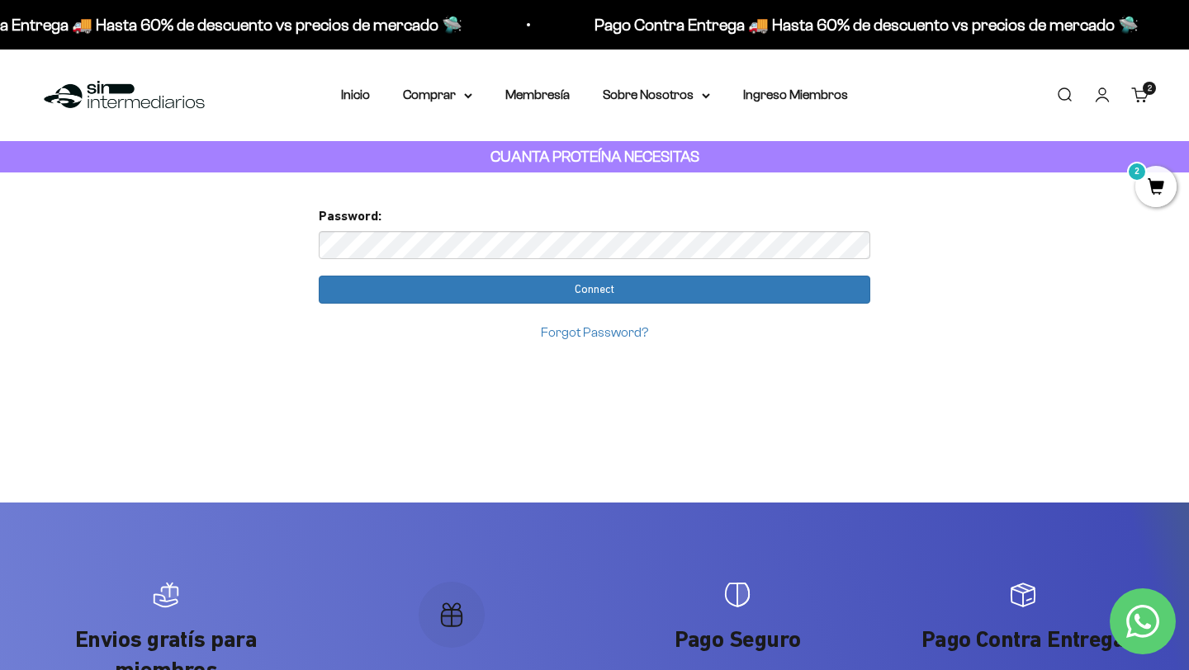
click at [604, 328] on link "Forgot Password?" at bounding box center [594, 332] width 107 height 14
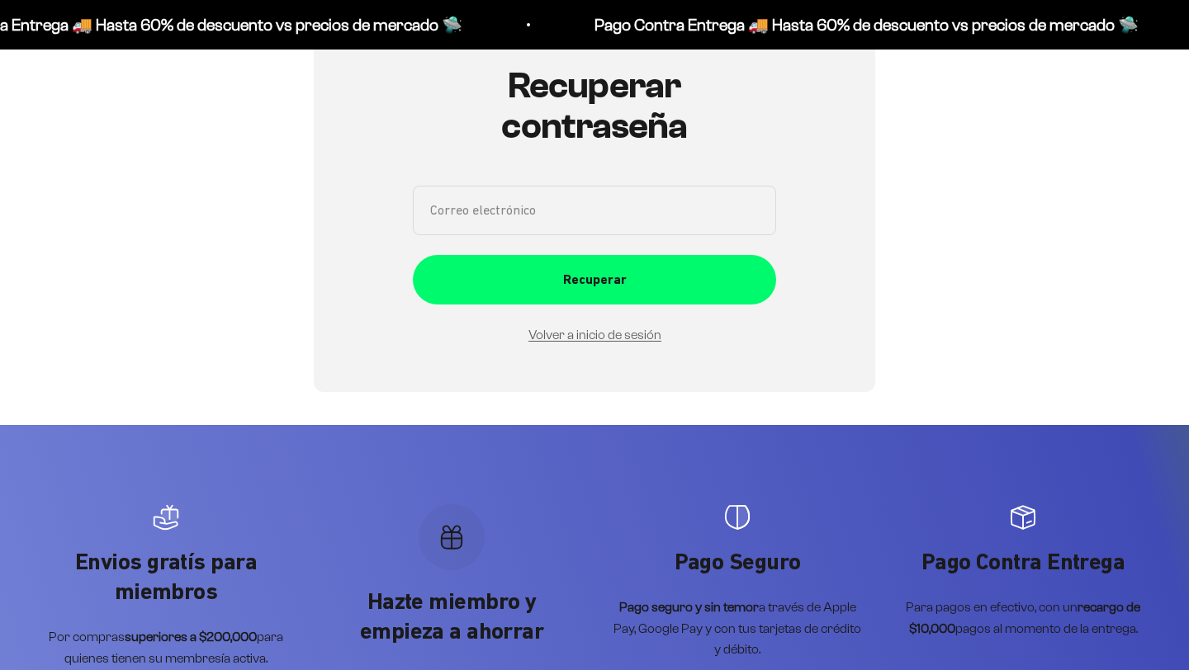
scroll to position [186, 0]
click at [615, 219] on input "Correo electrónico" at bounding box center [594, 211] width 363 height 50
type input "[EMAIL_ADDRESS][DOMAIN_NAME]"
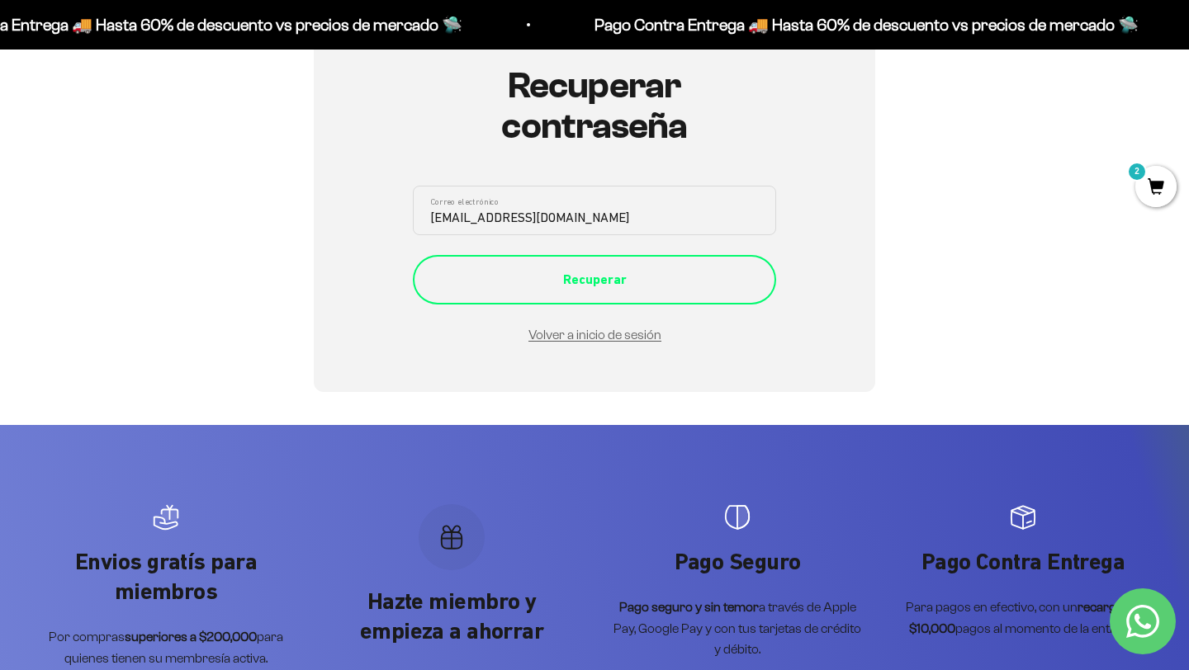
click at [580, 298] on button "Recuperar" at bounding box center [594, 280] width 363 height 50
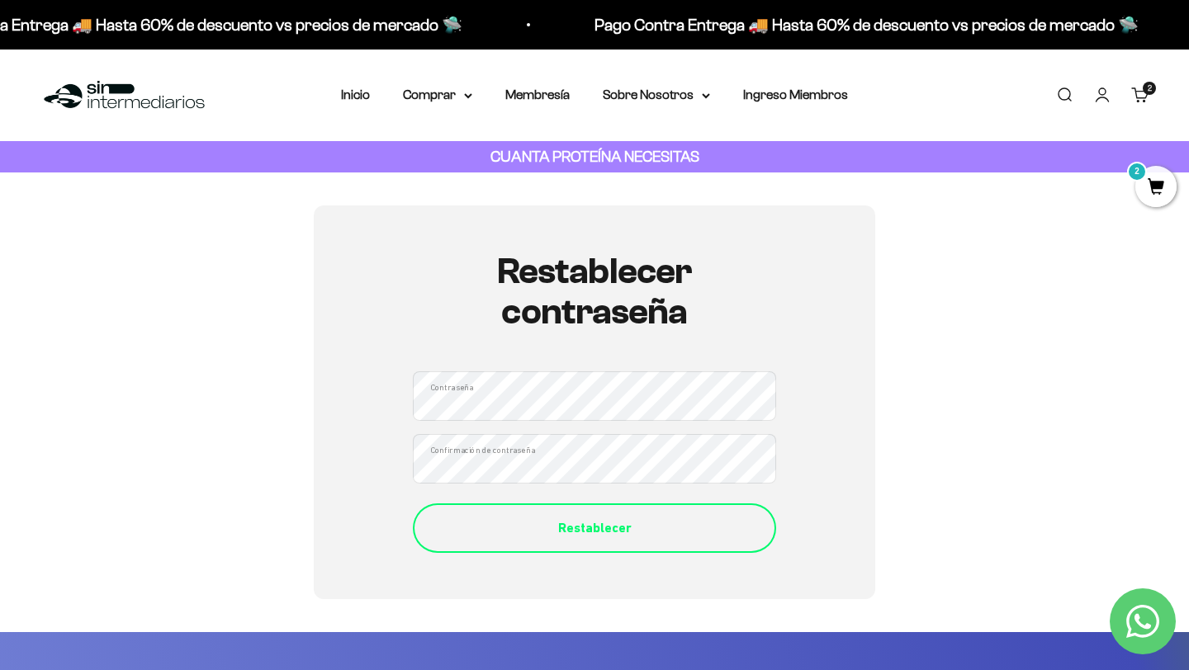
click at [595, 534] on div "Restablecer" at bounding box center [594, 528] width 297 height 21
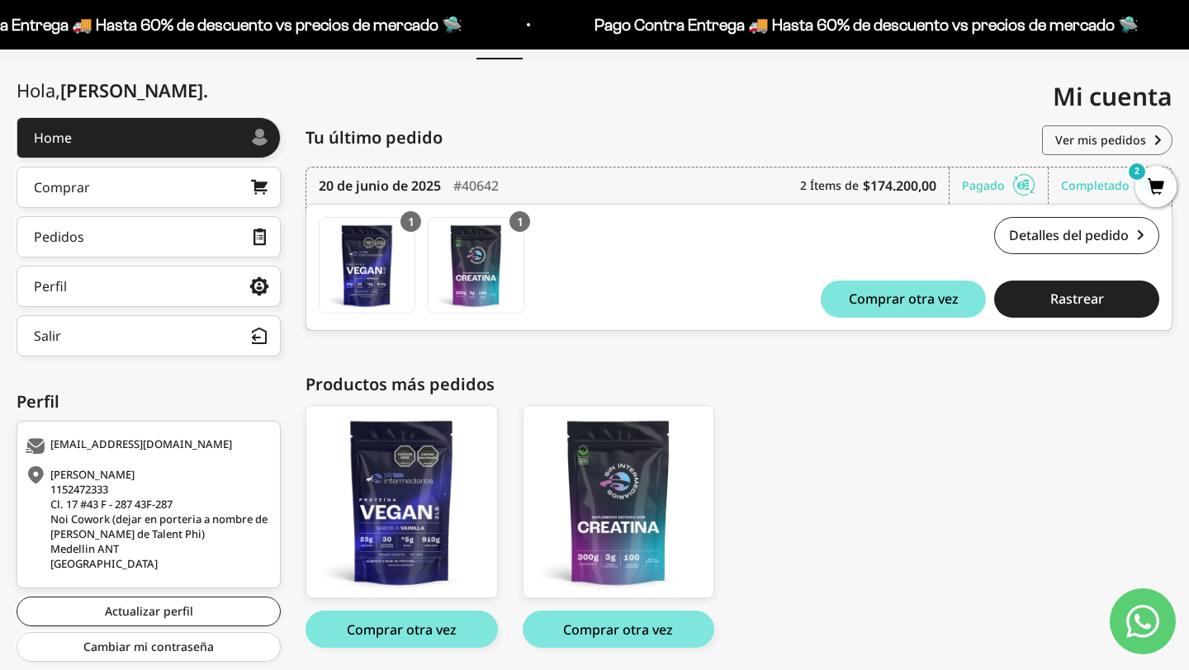
scroll to position [222, 0]
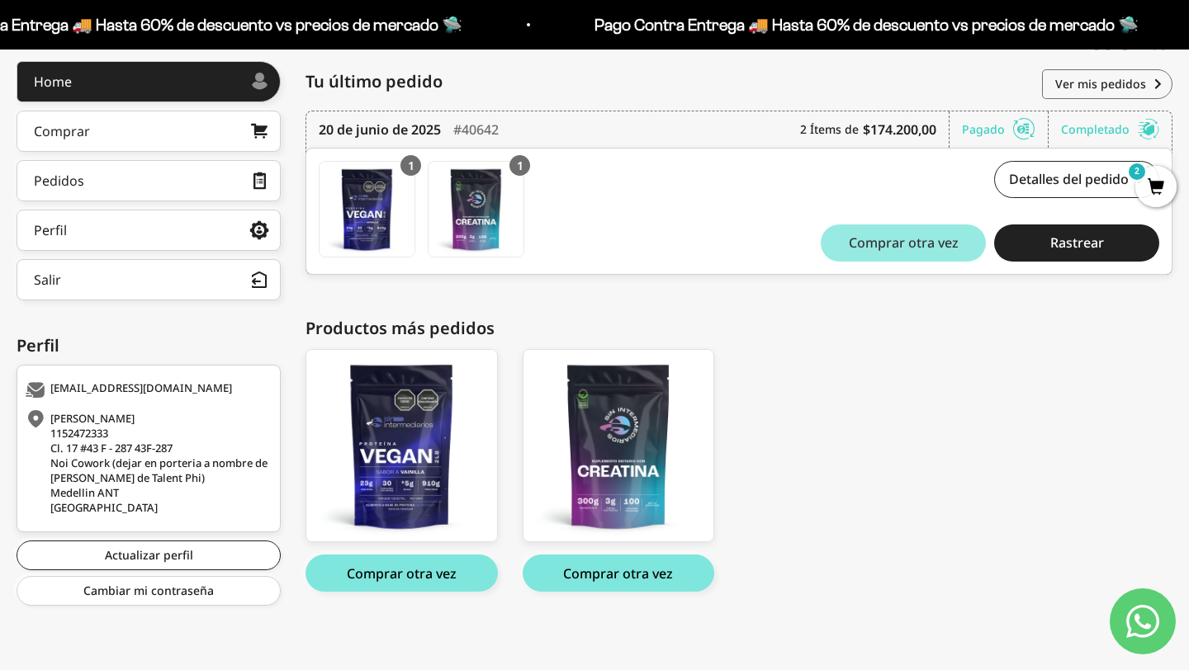
click at [903, 247] on span "Comprar otra vez" at bounding box center [904, 242] width 110 height 13
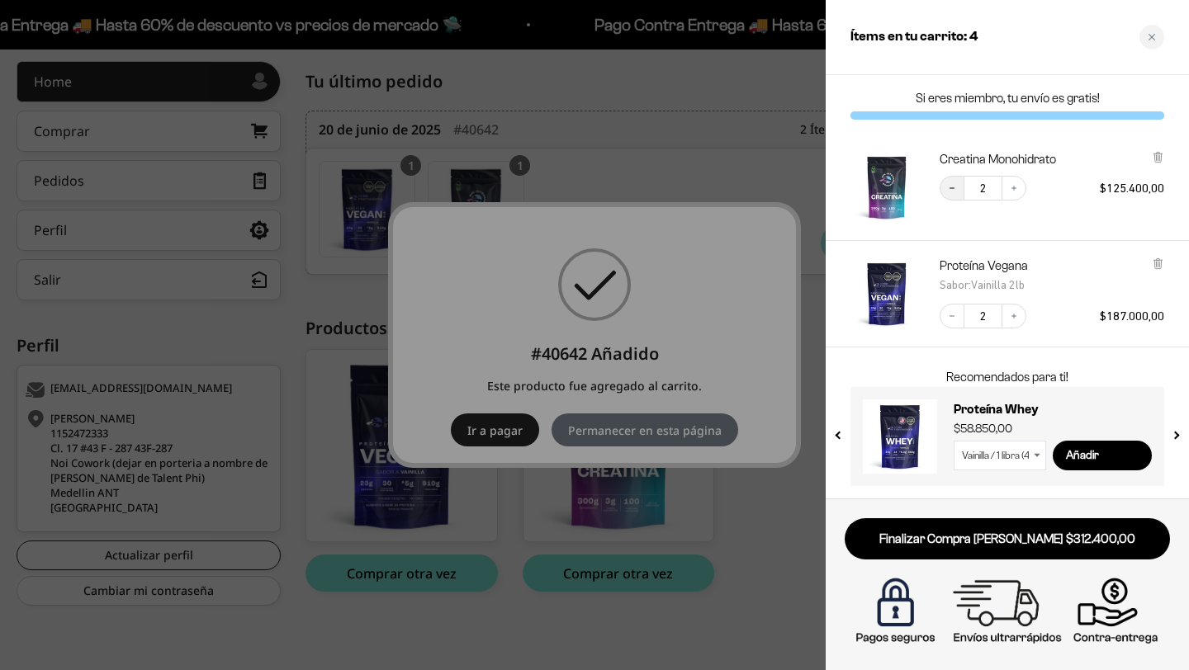
click at [948, 192] on icon "Decrease quantity" at bounding box center [952, 188] width 10 height 10
click at [948, 320] on icon "Decrease quantity" at bounding box center [952, 316] width 10 height 10
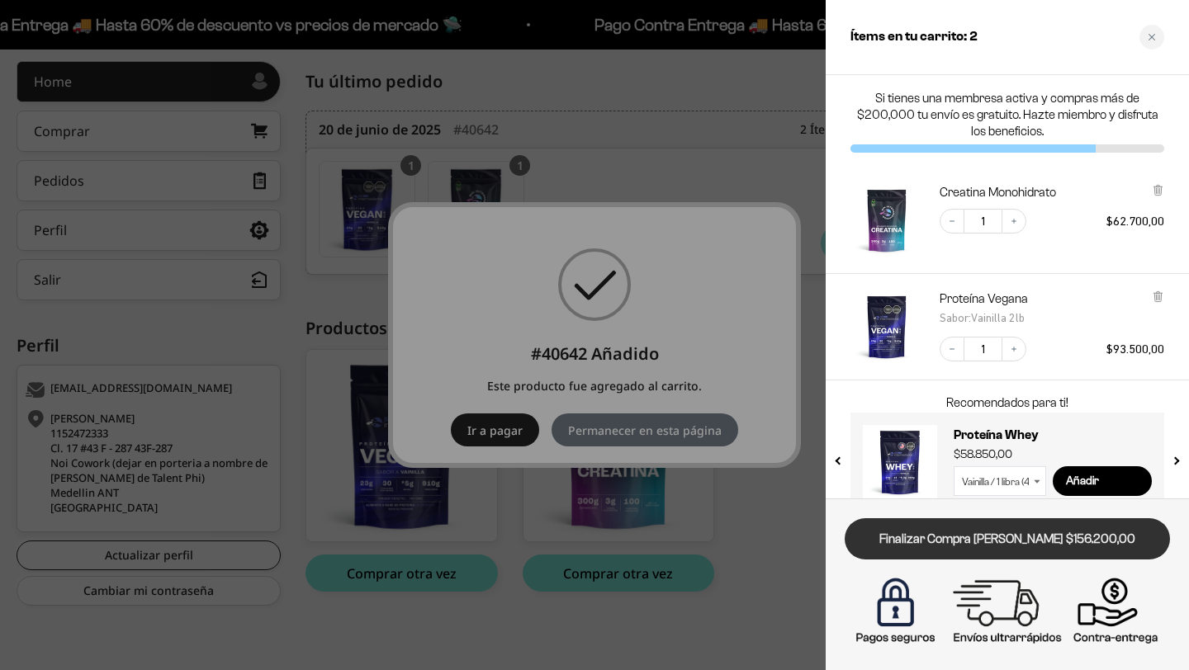
click at [978, 534] on link "Finalizar Compra [PERSON_NAME] $156.200,00" at bounding box center [1007, 540] width 325 height 42
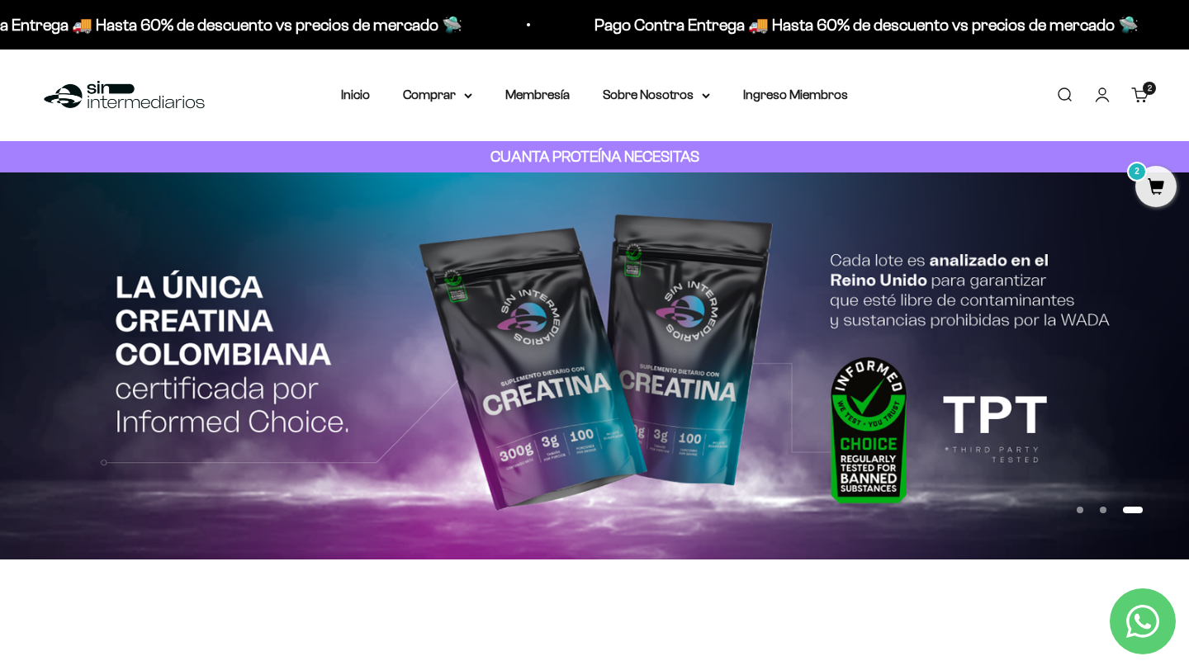
click at [64, 343] on img at bounding box center [594, 366] width 1189 height 387
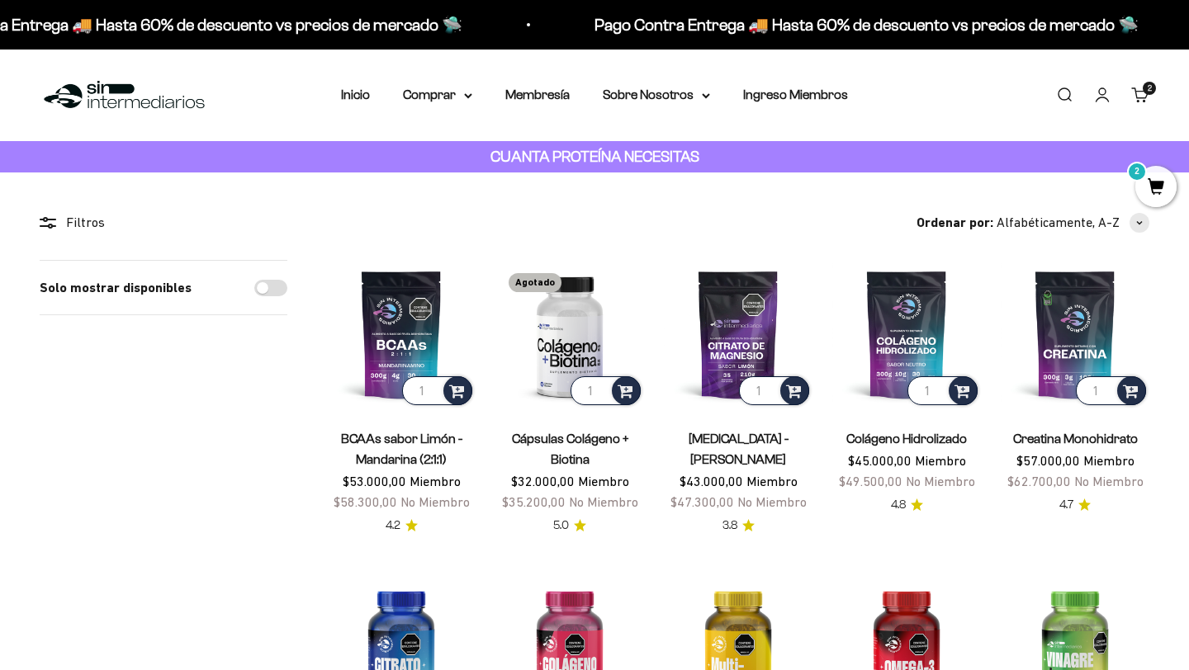
click at [107, 88] on img at bounding box center [124, 96] width 169 height 36
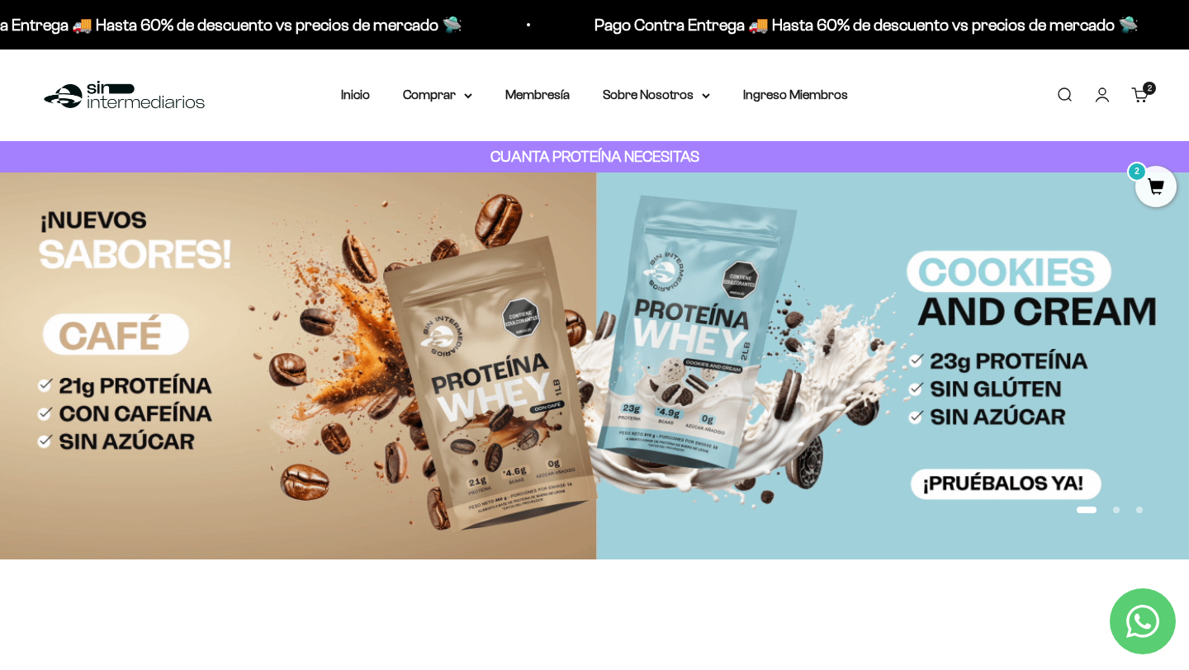
click at [1115, 514] on button "Ir al artículo 2" at bounding box center [1116, 510] width 7 height 7
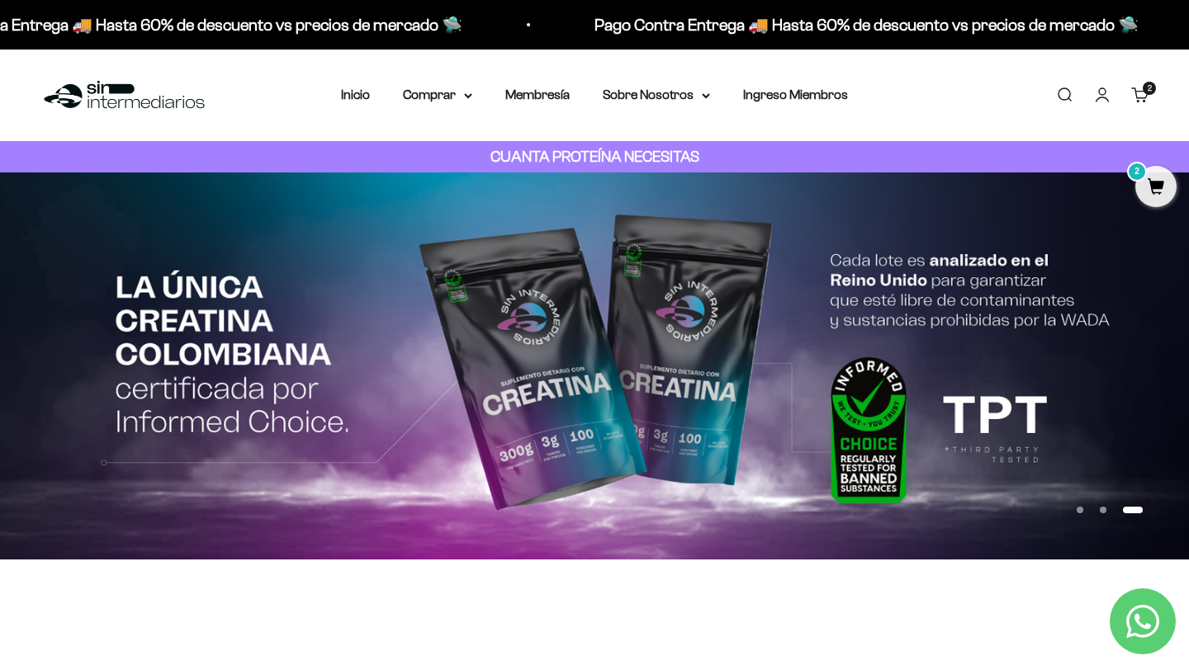
click at [1106, 514] on button "Ir al artículo 2" at bounding box center [1103, 510] width 7 height 7
click at [1101, 514] on button "Ir al artículo 2" at bounding box center [1103, 510] width 7 height 7
click at [1139, 92] on link "Carrito 2 artículos 2" at bounding box center [1140, 95] width 18 height 18
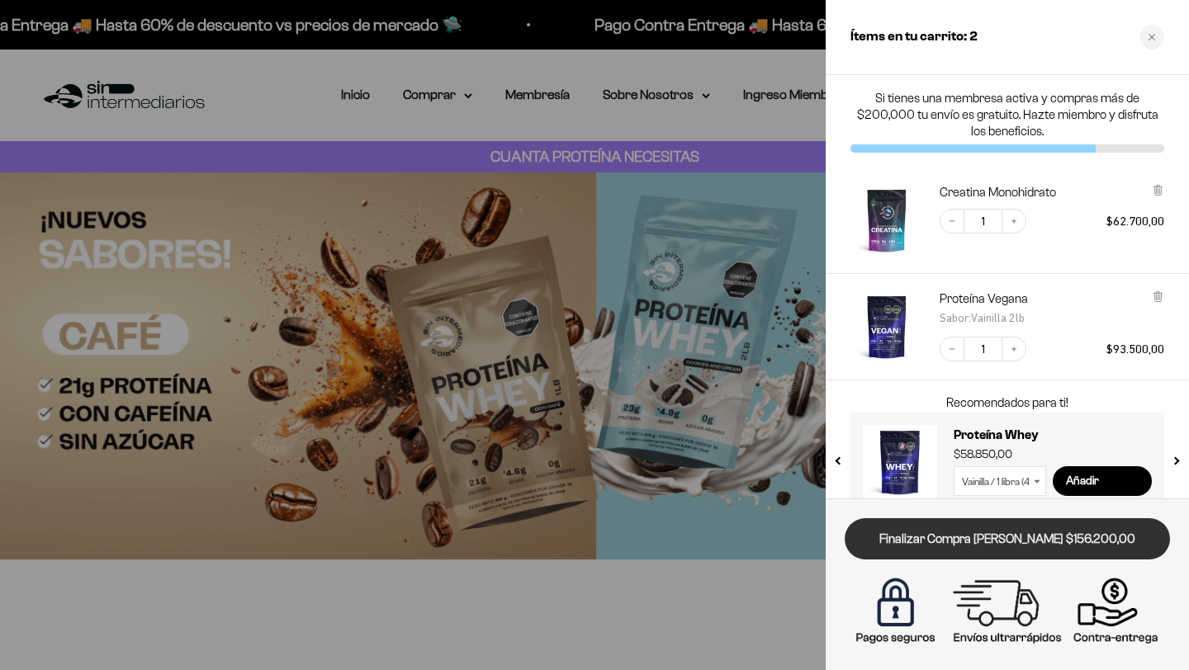
click at [1065, 533] on link "Finalizar Compra [PERSON_NAME] $156.200,00" at bounding box center [1007, 540] width 325 height 42
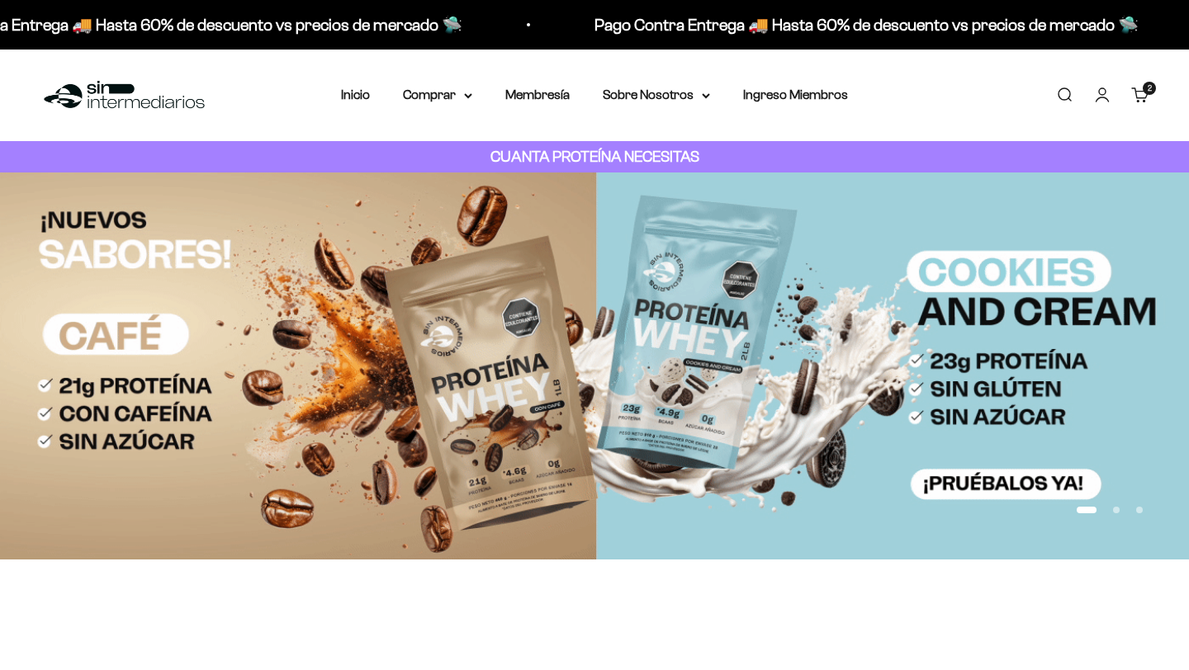
click at [1110, 93] on link "Cuenta" at bounding box center [1102, 95] width 18 height 18
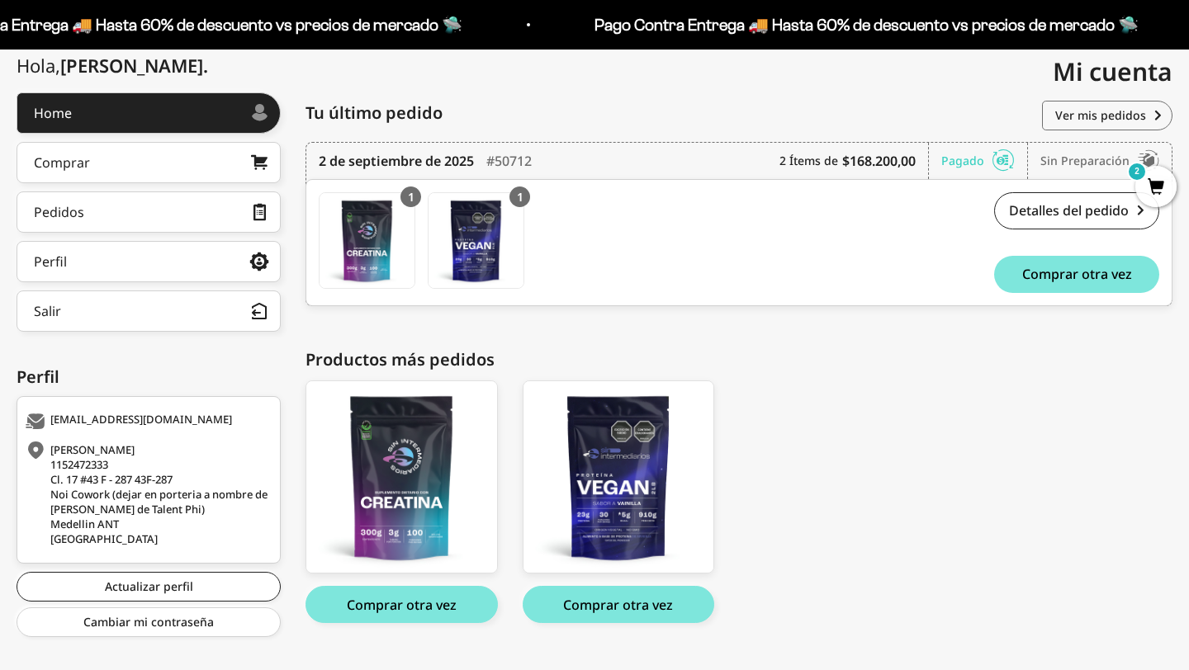
scroll to position [197, 0]
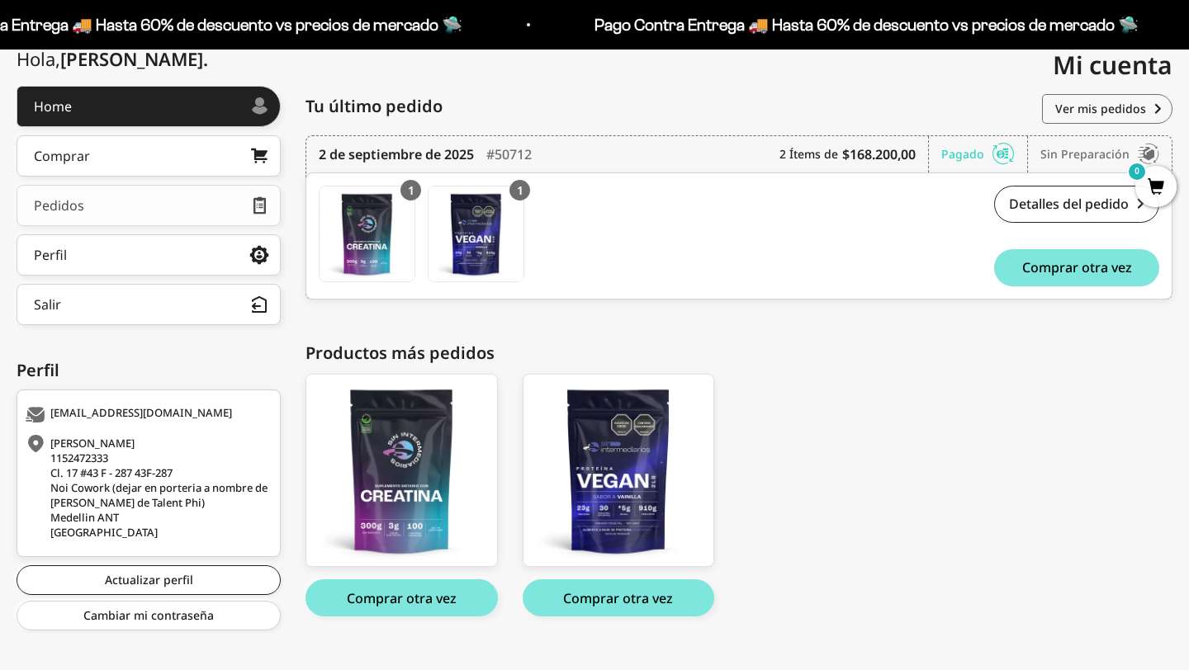
click at [149, 208] on link "Pedidos" at bounding box center [149, 205] width 264 height 41
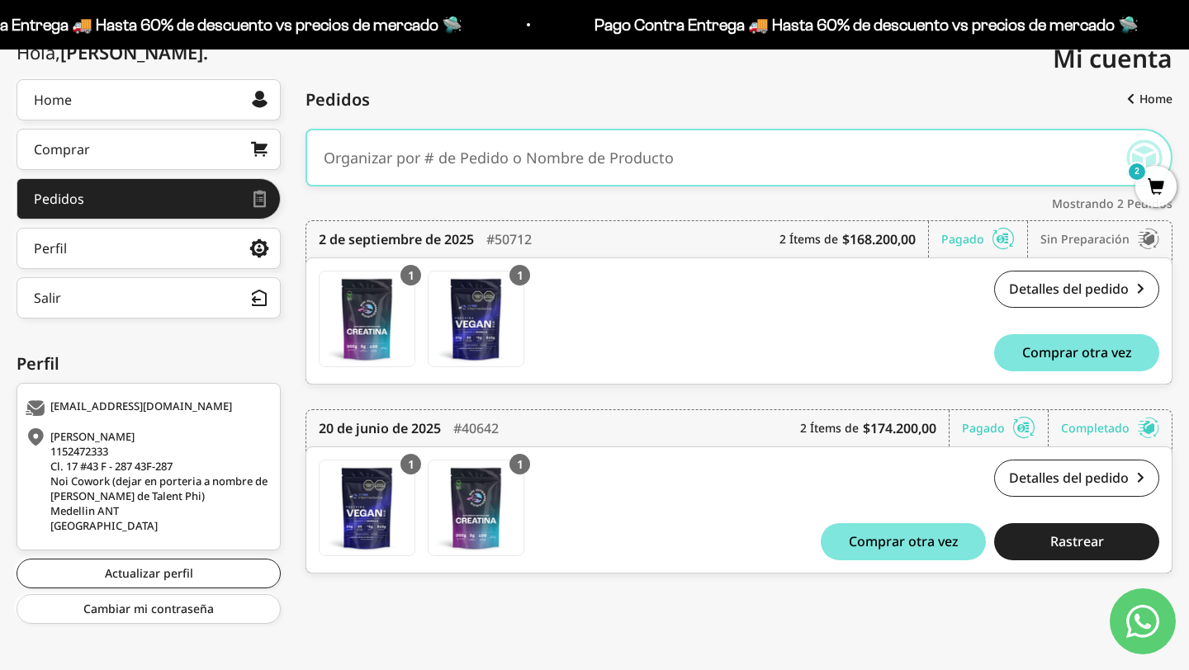
scroll to position [211, 0]
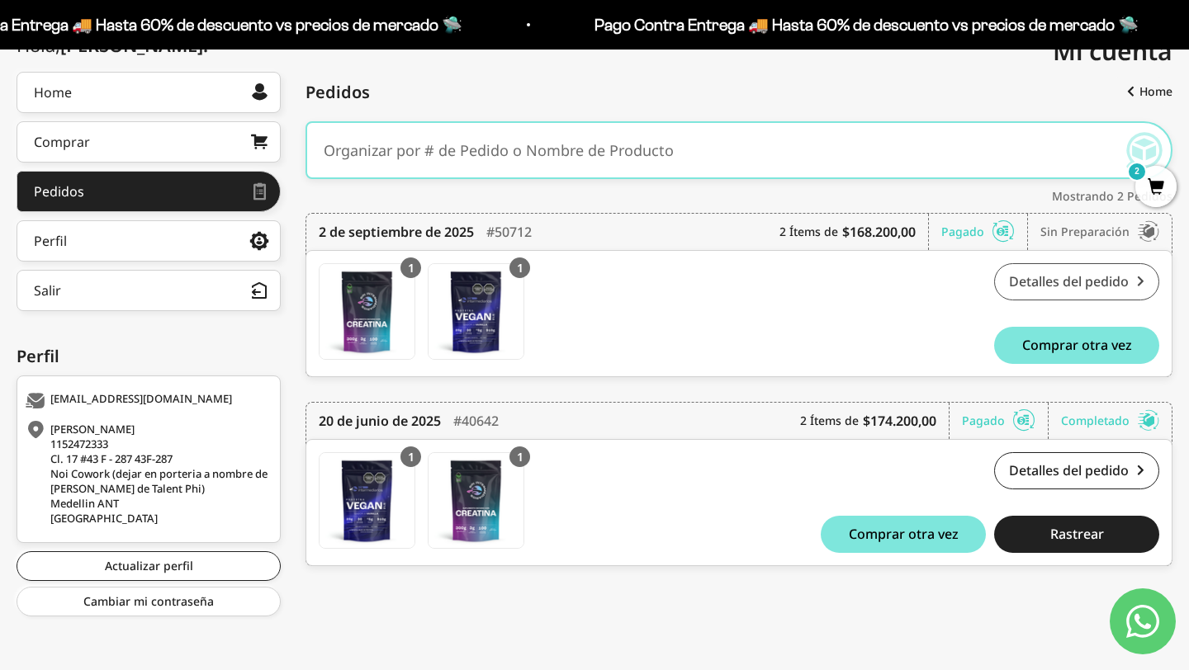
click at [1062, 289] on link "Detalles del pedido" at bounding box center [1076, 281] width 165 height 37
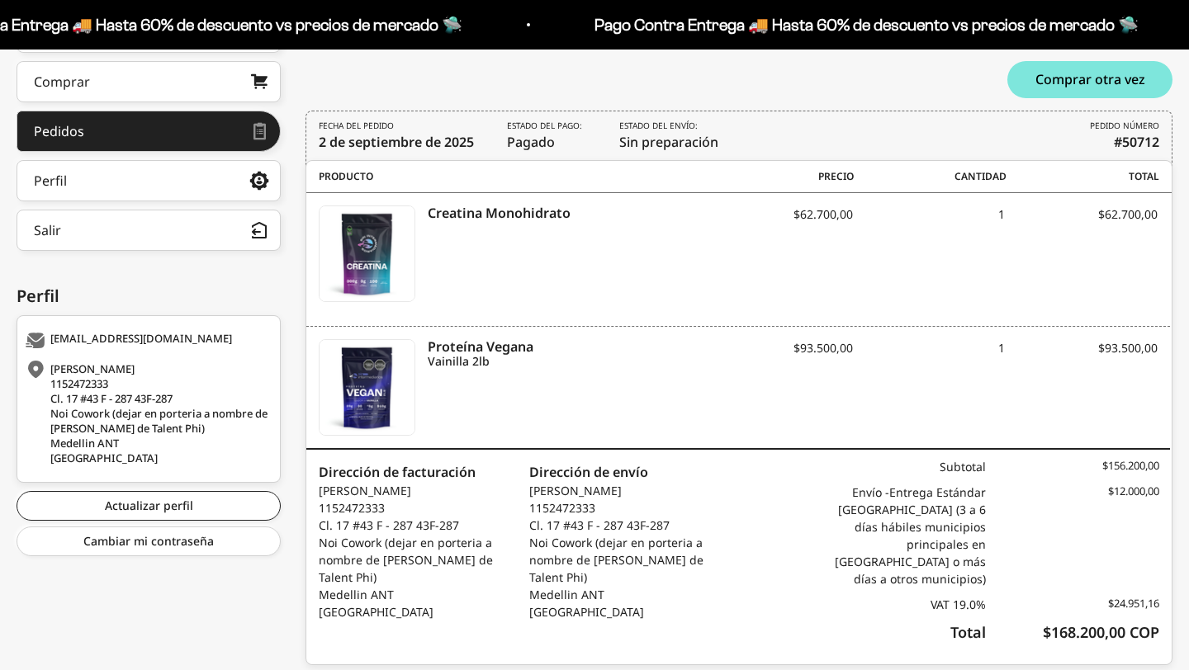
scroll to position [303, 0]
